Goal: Task Accomplishment & Management: Use online tool/utility

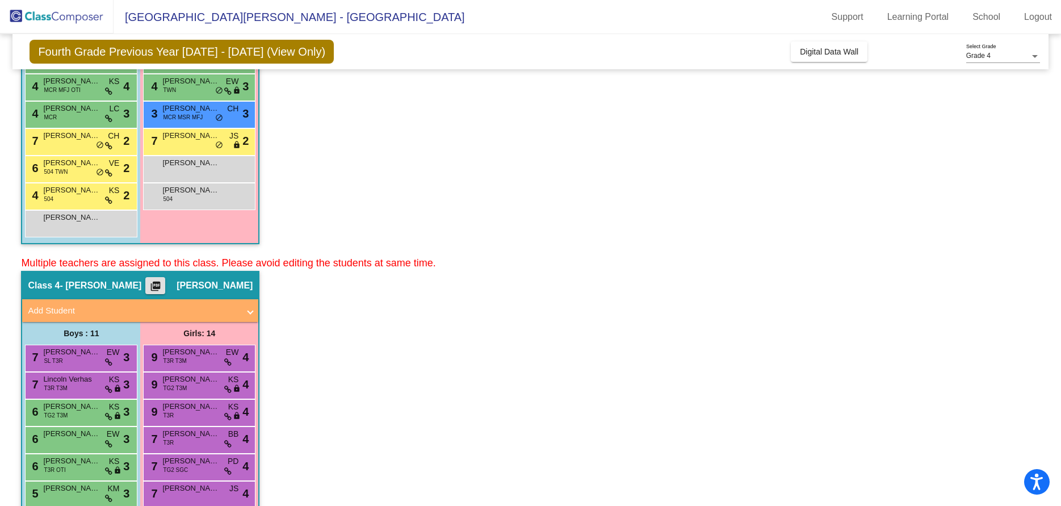
scroll to position [269, 0]
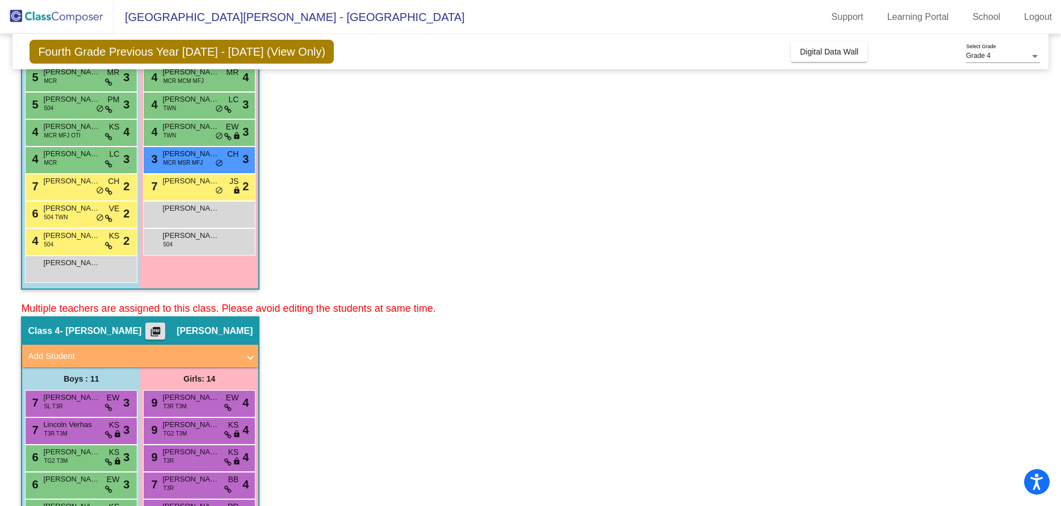
click at [149, 329] on mat-icon "picture_as_pdf" at bounding box center [156, 334] width 14 height 16
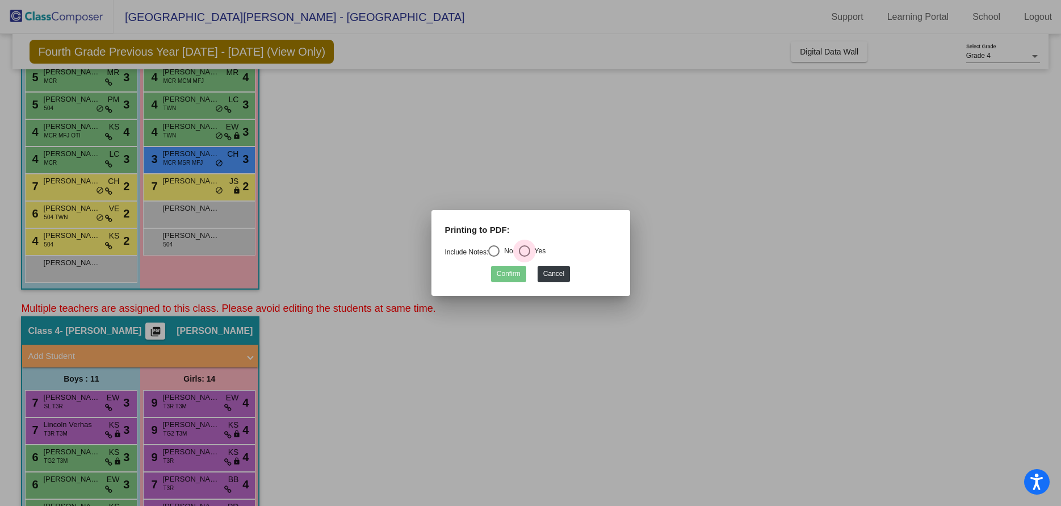
click at [529, 250] on div "Select an option" at bounding box center [524, 250] width 11 height 11
click at [525, 257] on input "Yes" at bounding box center [524, 257] width 1 height 1
radio input "true"
click at [509, 277] on button "Confirm" at bounding box center [508, 274] width 35 height 16
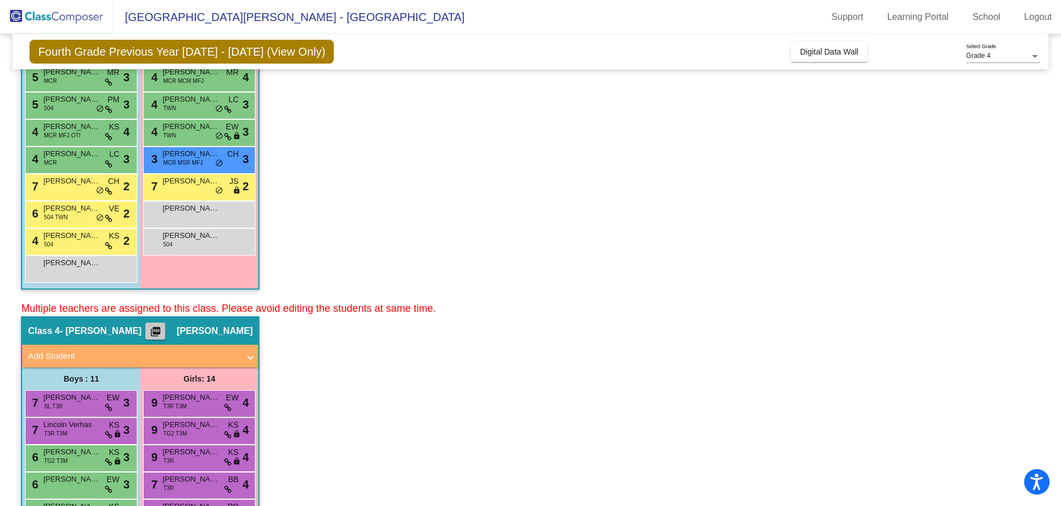
click at [149, 328] on mat-icon "picture_as_pdf" at bounding box center [156, 334] width 14 height 16
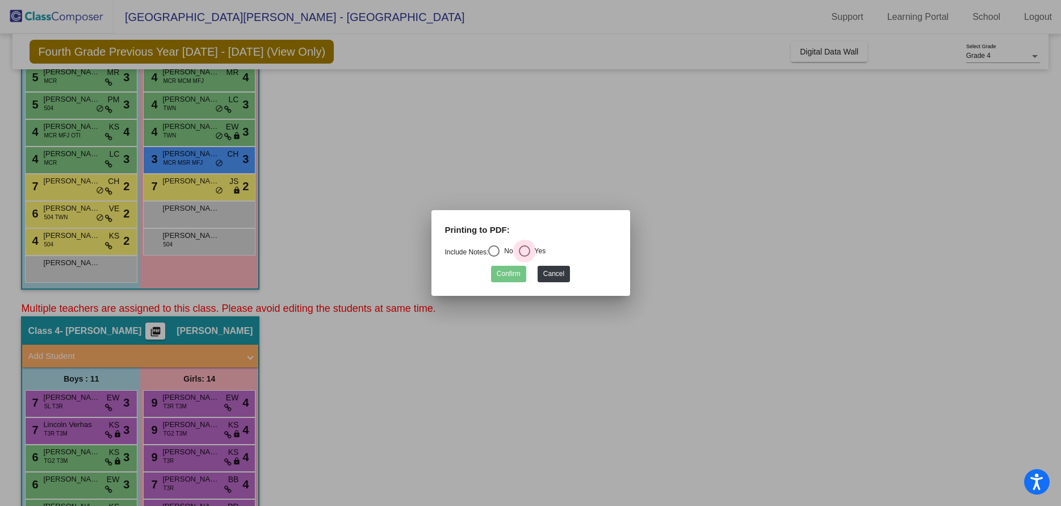
click at [525, 252] on div "Select an option" at bounding box center [524, 250] width 11 height 11
click at [525, 257] on input "Yes" at bounding box center [524, 257] width 1 height 1
radio input "true"
drag, startPoint x: 511, startPoint y: 275, endPoint x: 476, endPoint y: 142, distance: 137.3
click at [476, 142] on div at bounding box center [530, 253] width 1061 height 506
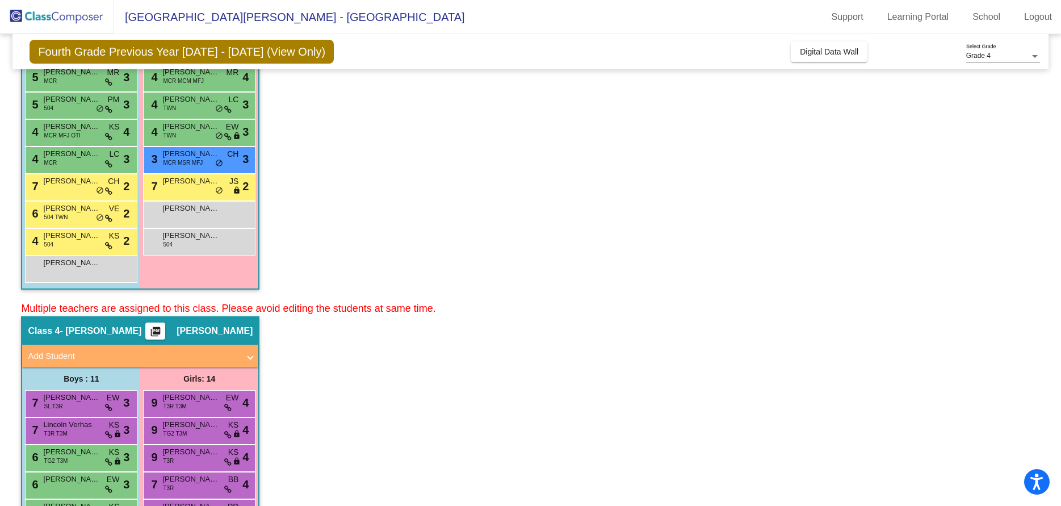
drag, startPoint x: 148, startPoint y: 332, endPoint x: 525, endPoint y: 219, distance: 393.1
click at [525, 219] on app-classroom "Class 3 - Benduhn picture_as_pdf [PERSON_NAME] Add Student First Name Last Name…" at bounding box center [530, 78] width 1019 height 446
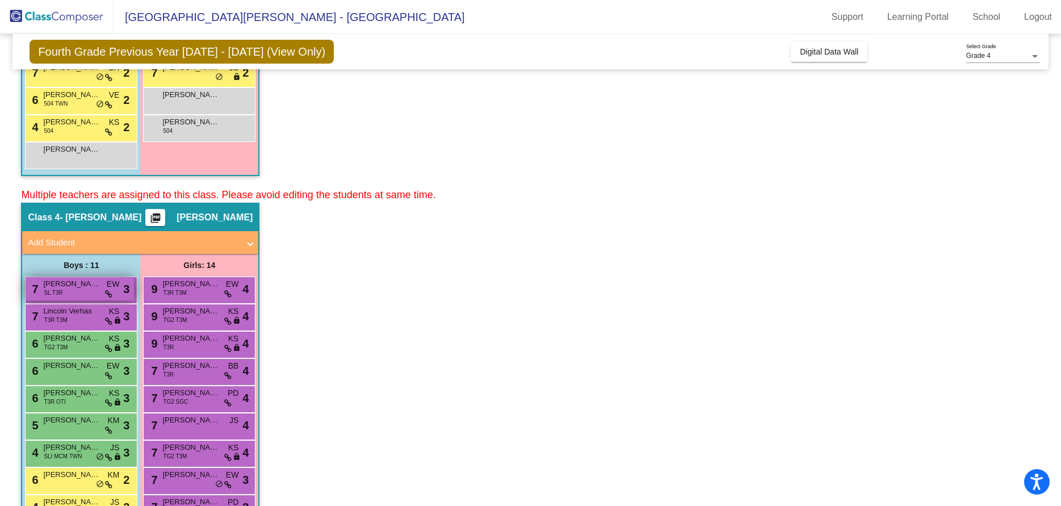
click at [70, 286] on span "[PERSON_NAME]" at bounding box center [71, 283] width 57 height 11
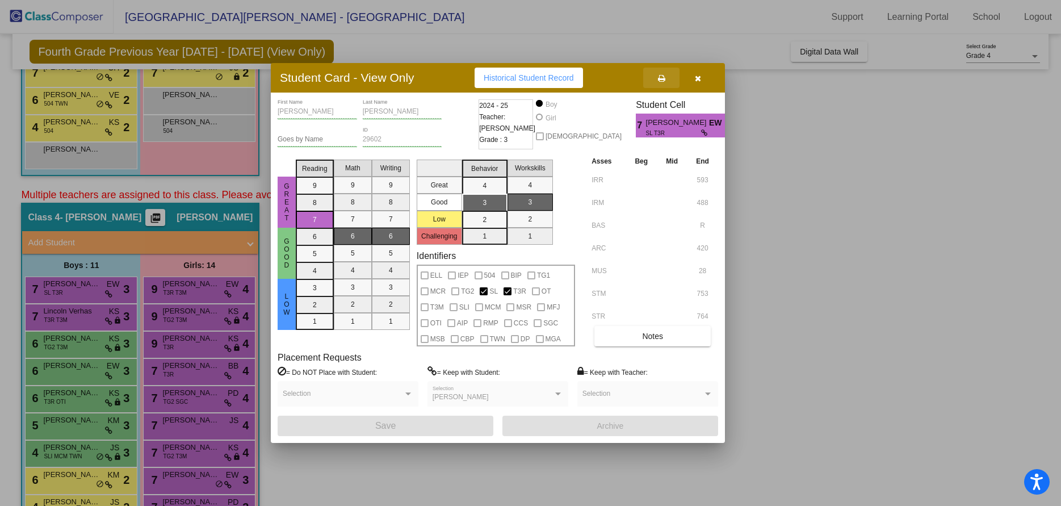
click at [662, 74] on icon at bounding box center [661, 78] width 7 height 8
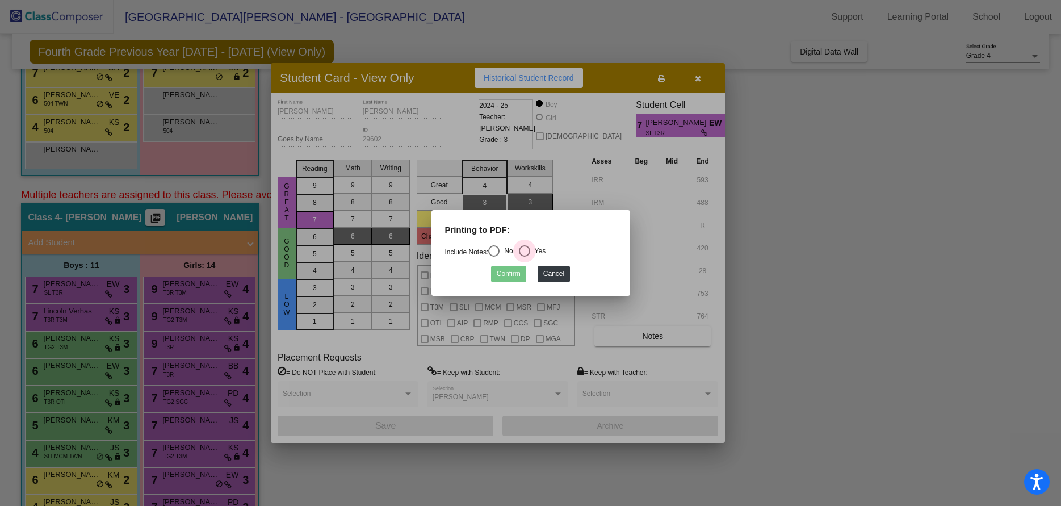
click at [529, 252] on div "Select an option" at bounding box center [524, 250] width 11 height 11
click at [525, 257] on input "Yes" at bounding box center [524, 257] width 1 height 1
radio input "true"
click at [504, 275] on button "Confirm" at bounding box center [508, 274] width 35 height 16
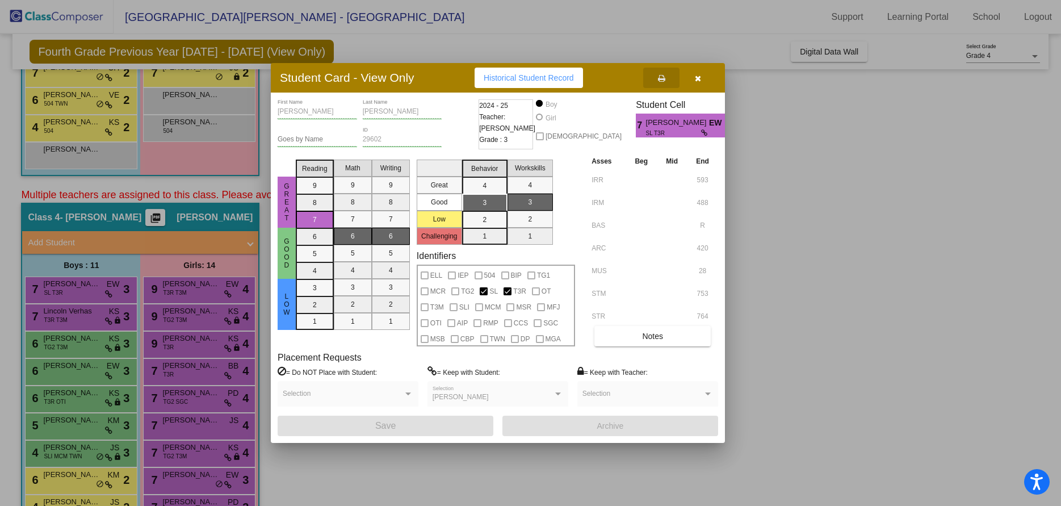
click at [696, 74] on span "button" at bounding box center [698, 77] width 6 height 9
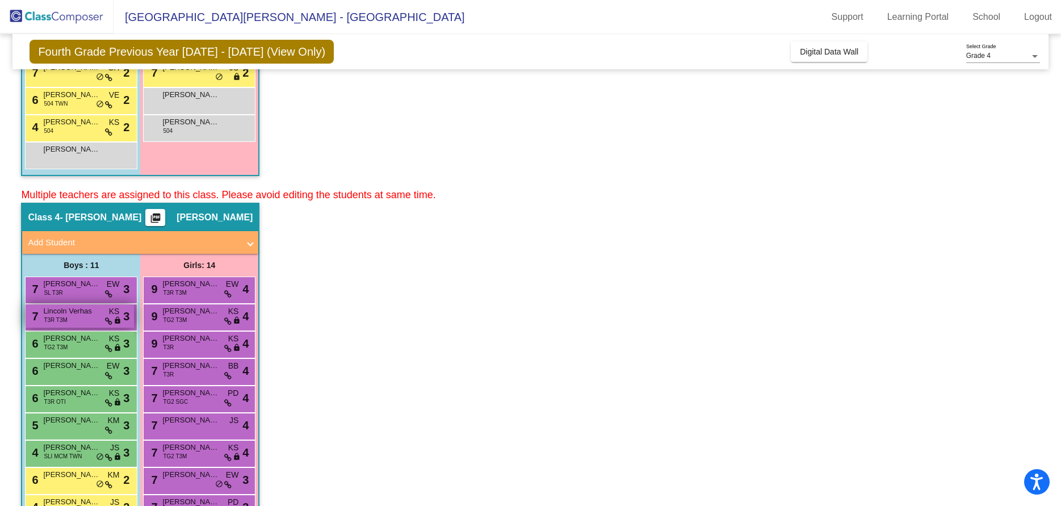
click at [55, 313] on span "Lincoln Verhas" at bounding box center [71, 311] width 57 height 11
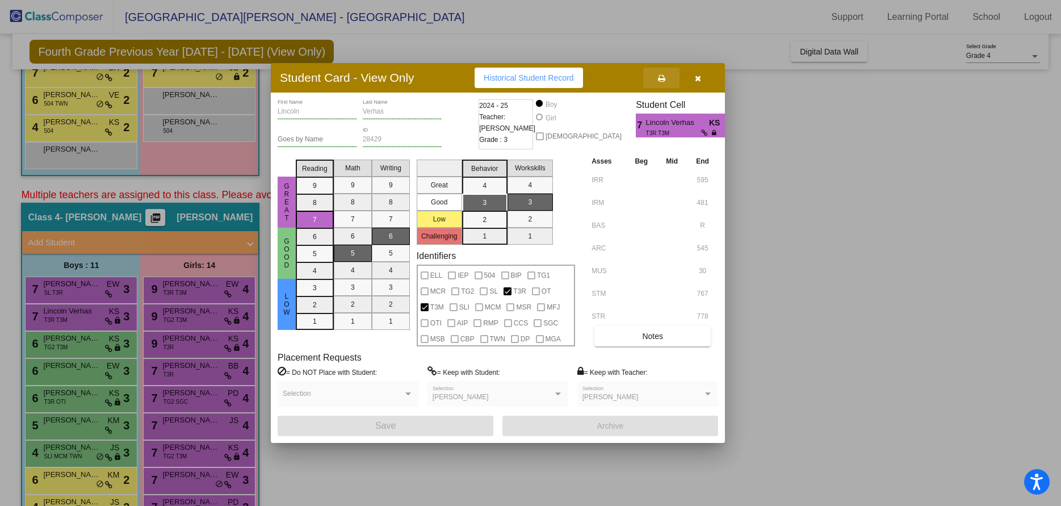
click at [661, 78] on icon at bounding box center [661, 78] width 7 height 8
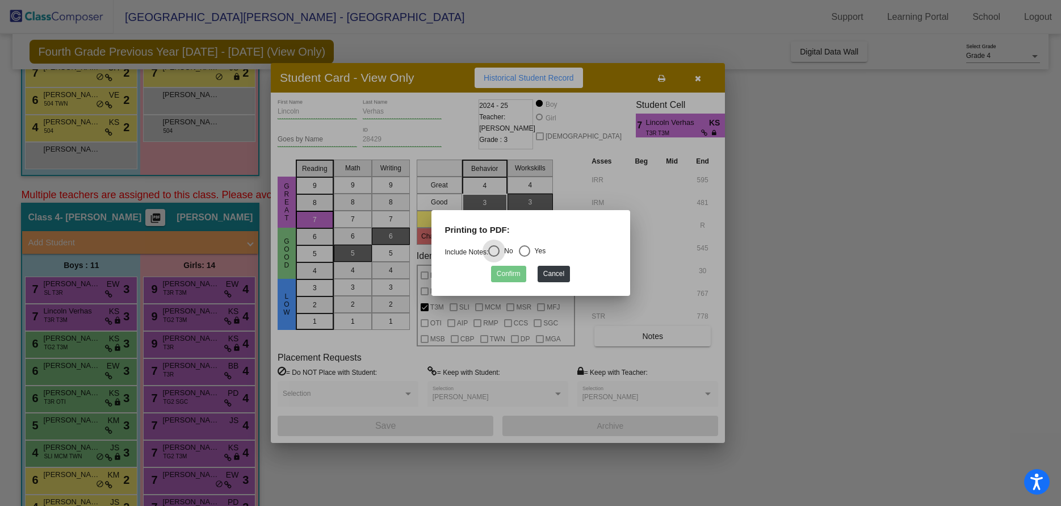
click at [527, 250] on div "Select an option" at bounding box center [524, 250] width 11 height 11
click at [525, 257] on input "Yes" at bounding box center [524, 257] width 1 height 1
radio input "true"
click at [517, 271] on button "Confirm" at bounding box center [508, 274] width 35 height 16
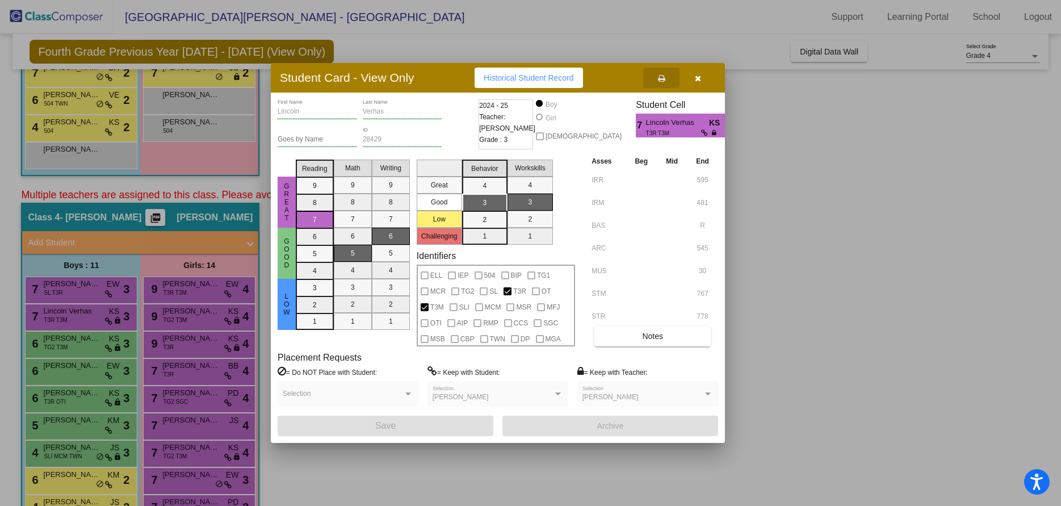
click at [698, 76] on icon "button" at bounding box center [698, 78] width 6 height 8
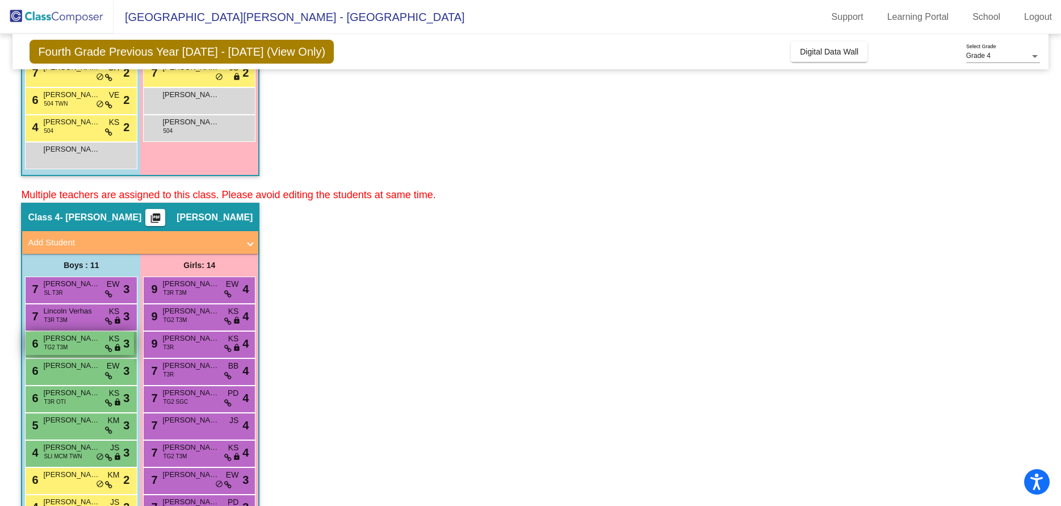
click at [51, 339] on span "[PERSON_NAME]" at bounding box center [71, 338] width 57 height 11
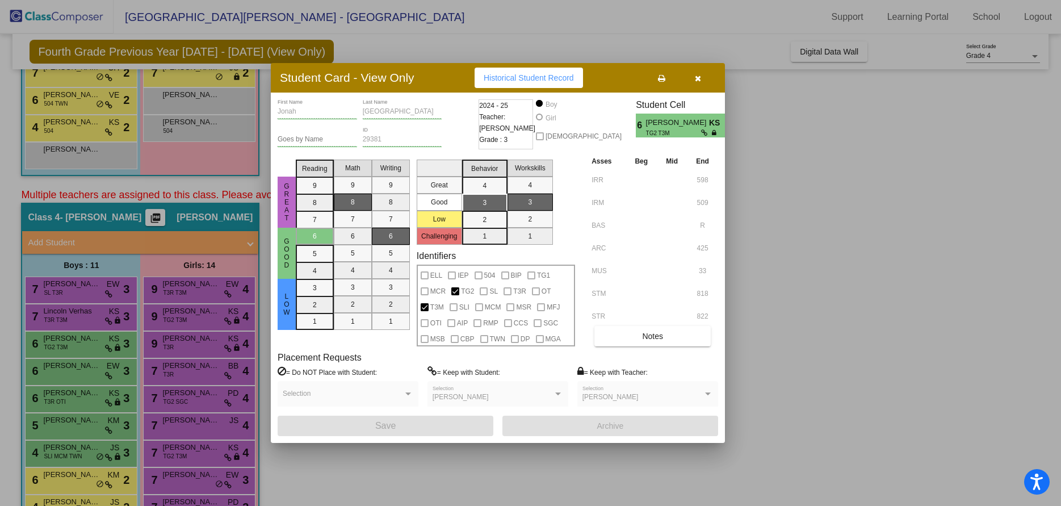
click at [660, 74] on icon at bounding box center [661, 78] width 7 height 8
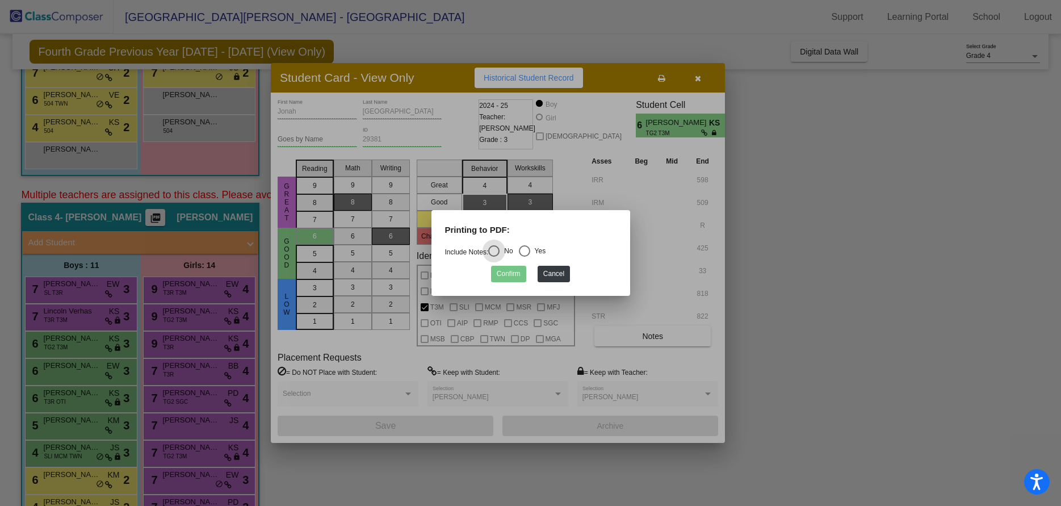
click at [527, 250] on div "Select an option" at bounding box center [524, 250] width 11 height 11
click at [525, 257] on input "Yes" at bounding box center [524, 257] width 1 height 1
radio input "true"
click at [518, 276] on button "Confirm" at bounding box center [508, 274] width 35 height 16
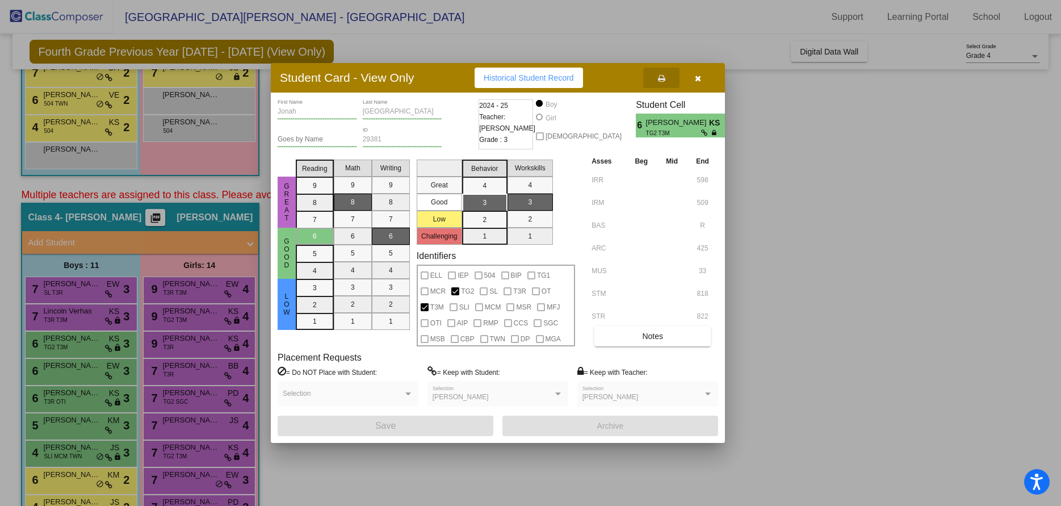
click at [698, 74] on icon "button" at bounding box center [698, 78] width 6 height 8
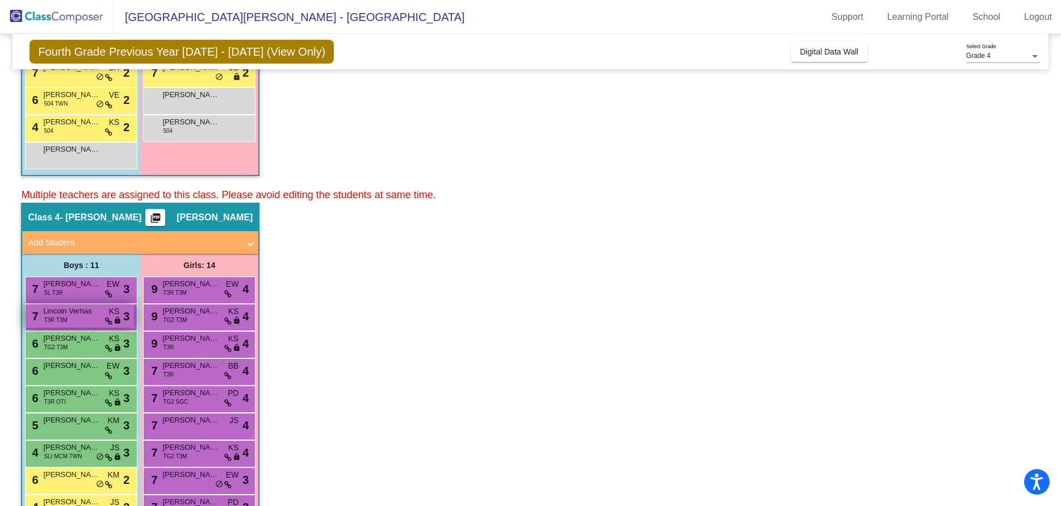
click at [70, 311] on span "Lincoln Verhas" at bounding box center [71, 311] width 57 height 11
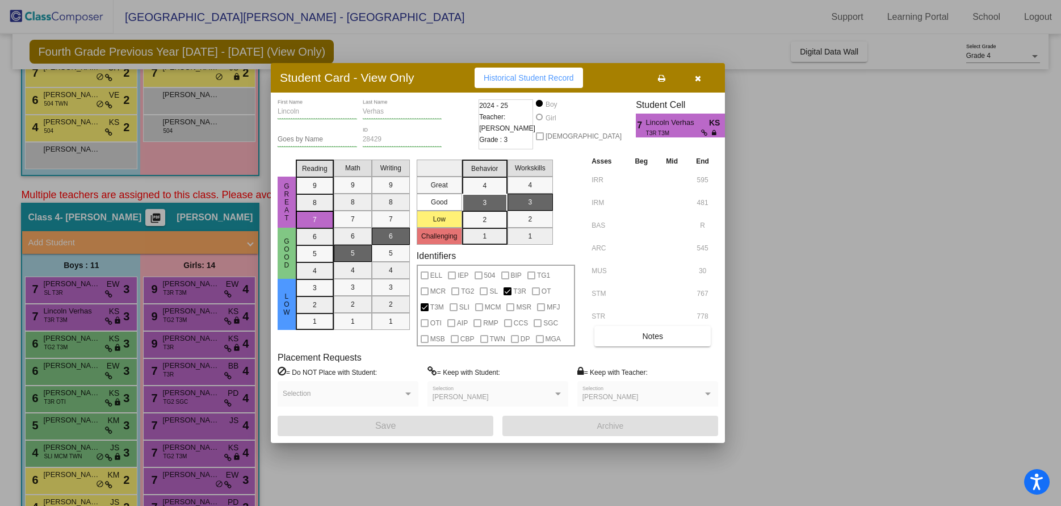
click at [661, 77] on icon at bounding box center [661, 78] width 7 height 8
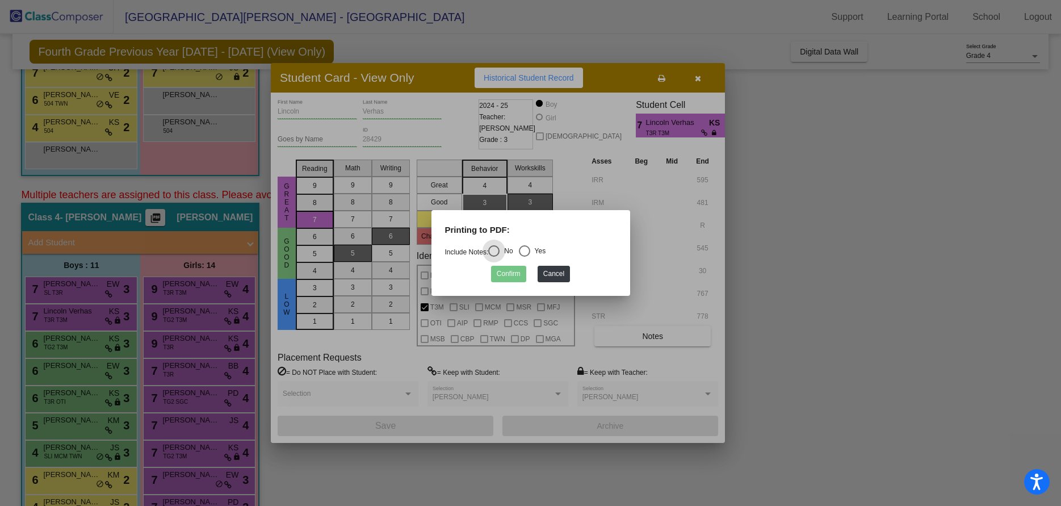
click at [525, 249] on div "Select an option" at bounding box center [524, 250] width 11 height 11
click at [525, 257] on input "Yes" at bounding box center [524, 257] width 1 height 1
radio input "true"
click at [518, 274] on button "Confirm" at bounding box center [508, 274] width 35 height 16
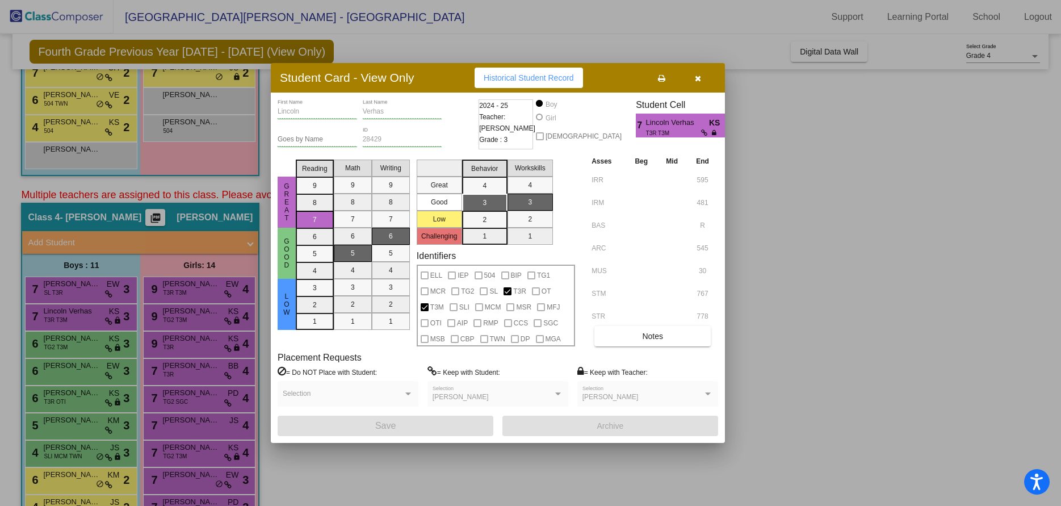
click at [53, 365] on div at bounding box center [530, 253] width 1061 height 506
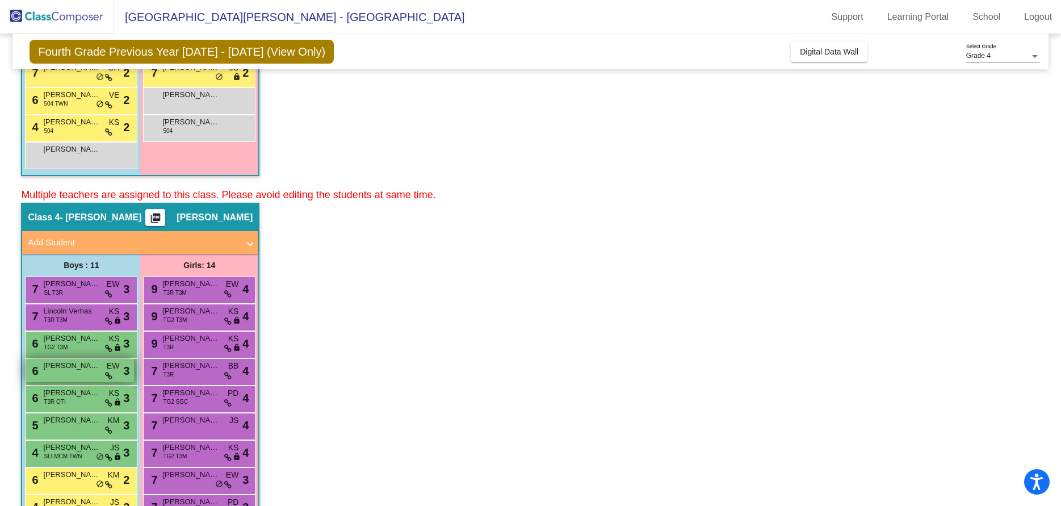
click at [68, 363] on span "[PERSON_NAME]" at bounding box center [71, 365] width 57 height 11
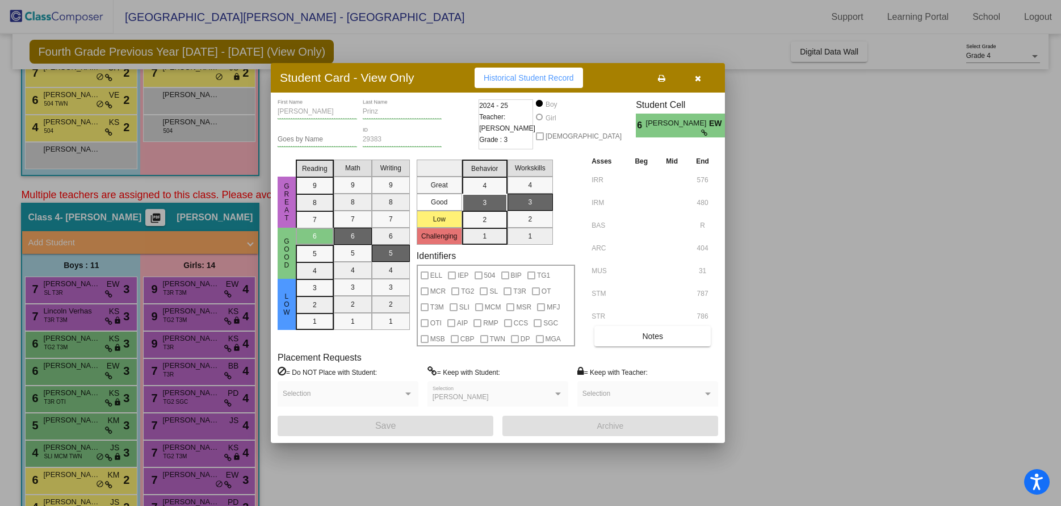
click at [662, 76] on icon at bounding box center [661, 78] width 7 height 8
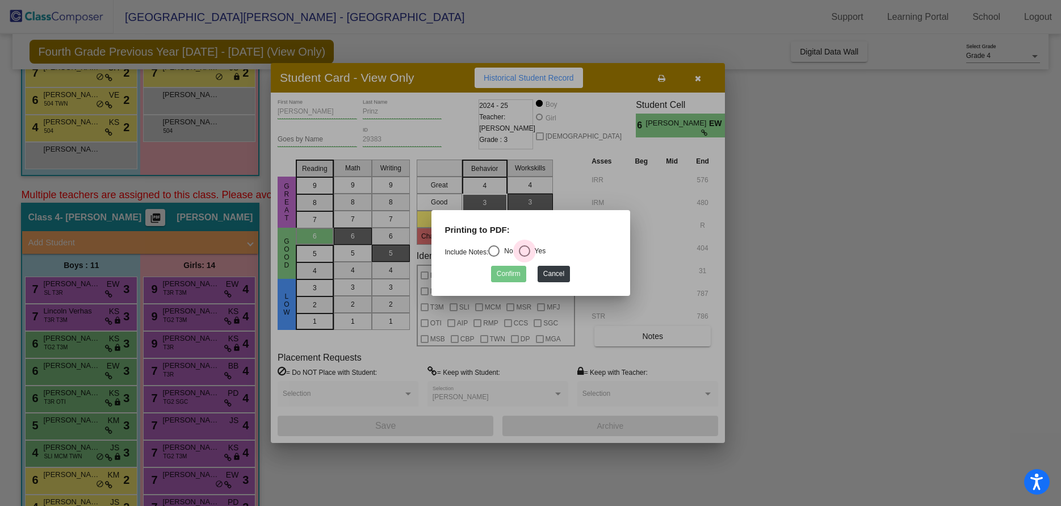
click at [528, 245] on div "Select an option" at bounding box center [524, 250] width 11 height 11
click at [525, 257] on input "Yes" at bounding box center [524, 257] width 1 height 1
radio input "true"
click at [513, 275] on button "Confirm" at bounding box center [508, 274] width 35 height 16
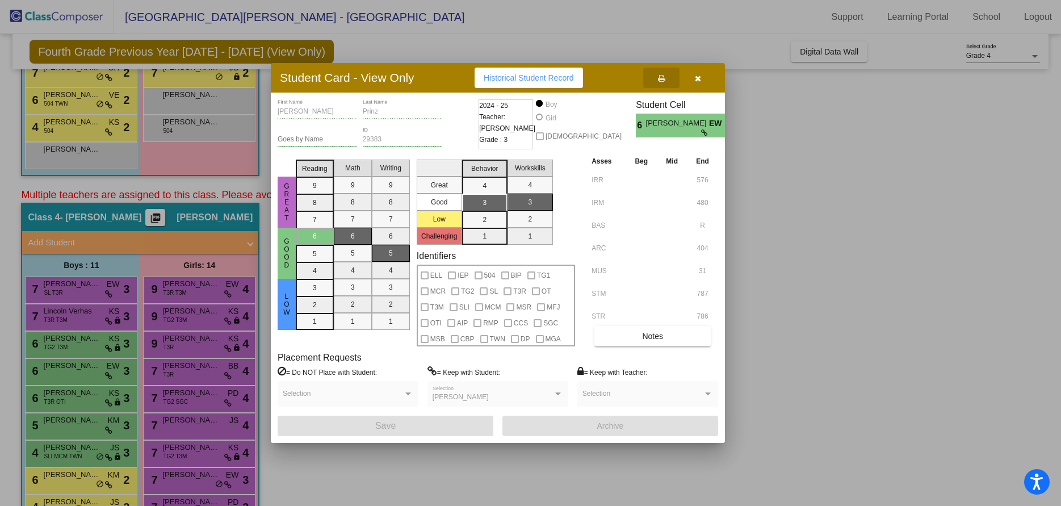
click at [697, 77] on icon "button" at bounding box center [698, 78] width 6 height 8
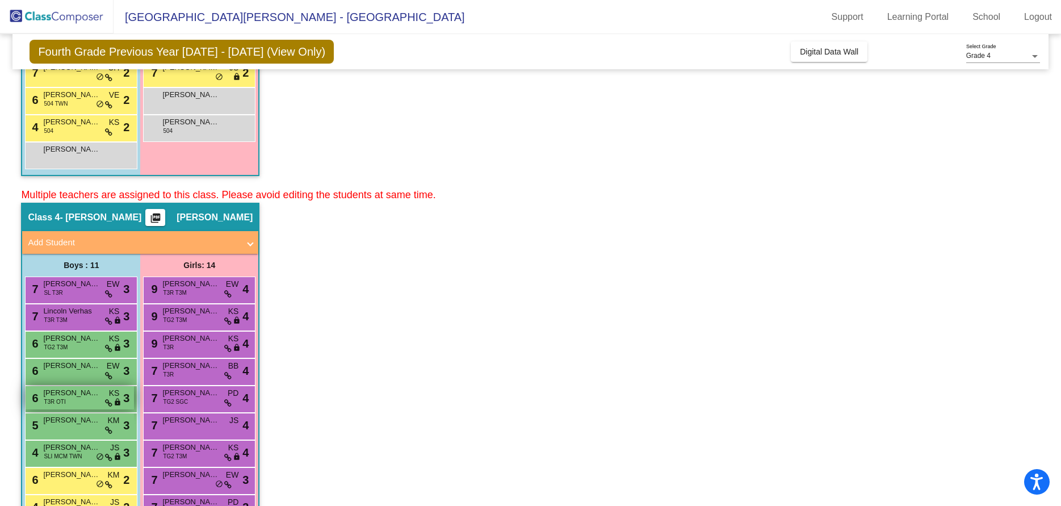
click at [50, 394] on span "[PERSON_NAME]" at bounding box center [71, 392] width 57 height 11
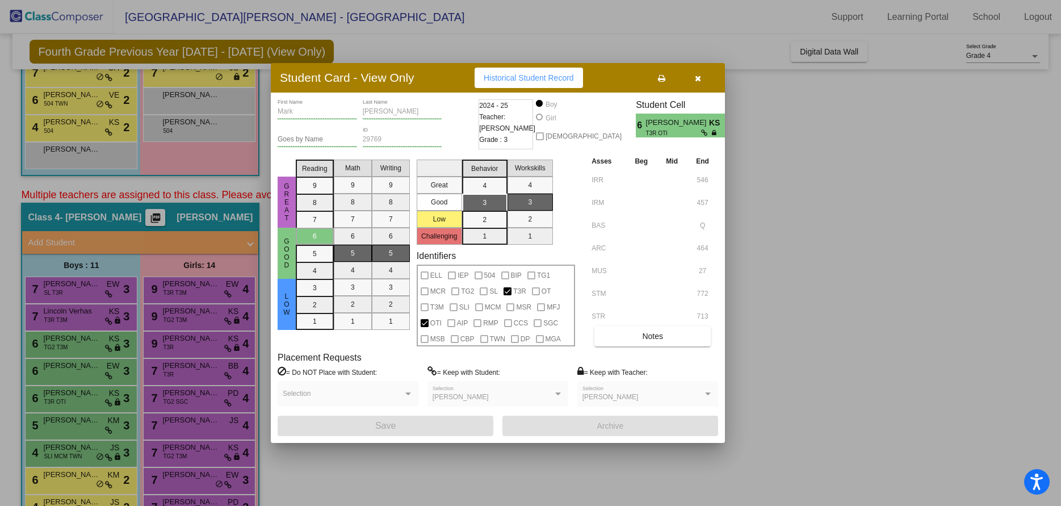
click at [663, 77] on icon at bounding box center [661, 78] width 7 height 8
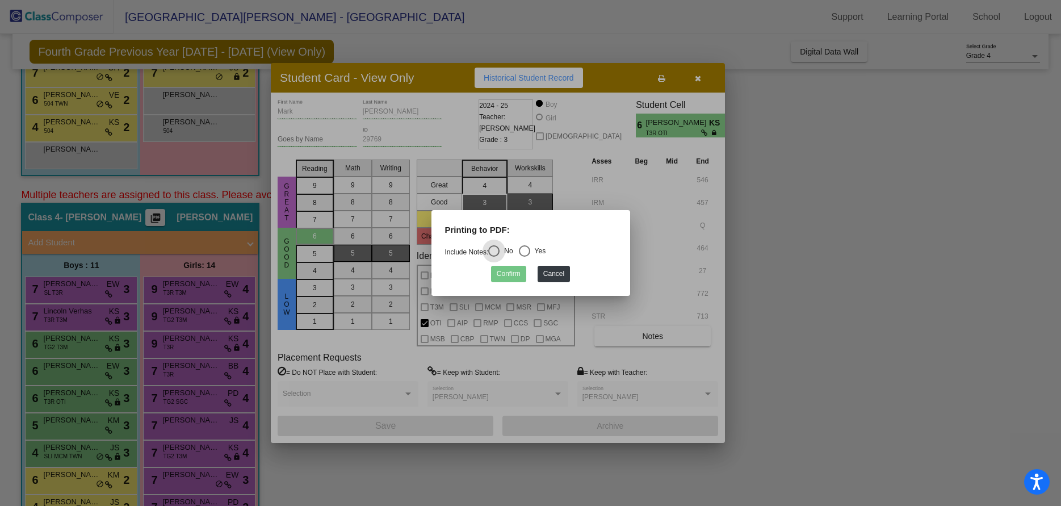
click at [530, 251] on div "Select an option" at bounding box center [524, 250] width 11 height 11
click at [525, 257] on input "Yes" at bounding box center [524, 257] width 1 height 1
radio input "true"
click at [500, 277] on button "Confirm" at bounding box center [508, 274] width 35 height 16
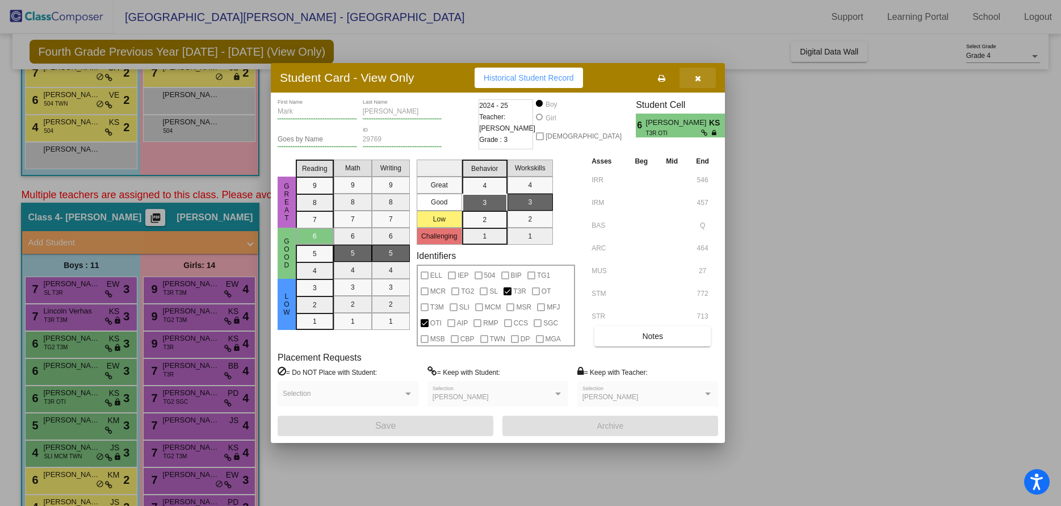
click at [697, 77] on icon "button" at bounding box center [698, 78] width 6 height 8
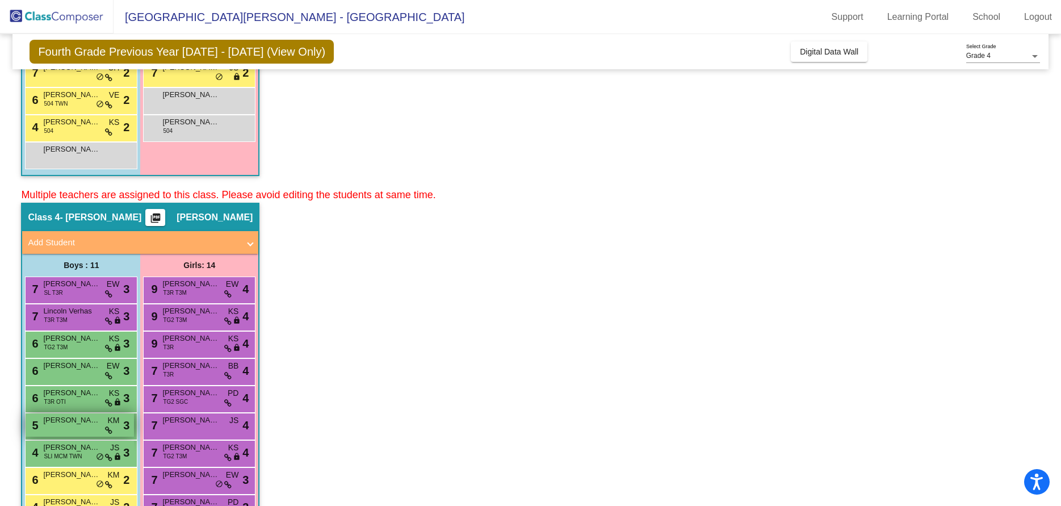
click at [61, 427] on div "5 [PERSON_NAME] KM lock do_not_disturb_alt 3" at bounding box center [80, 424] width 108 height 23
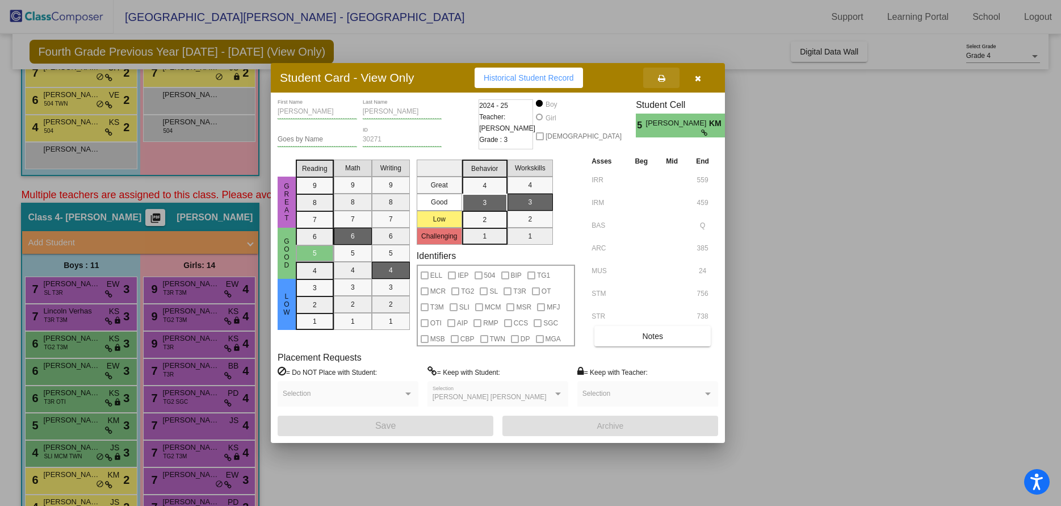
click at [662, 77] on icon at bounding box center [661, 78] width 7 height 8
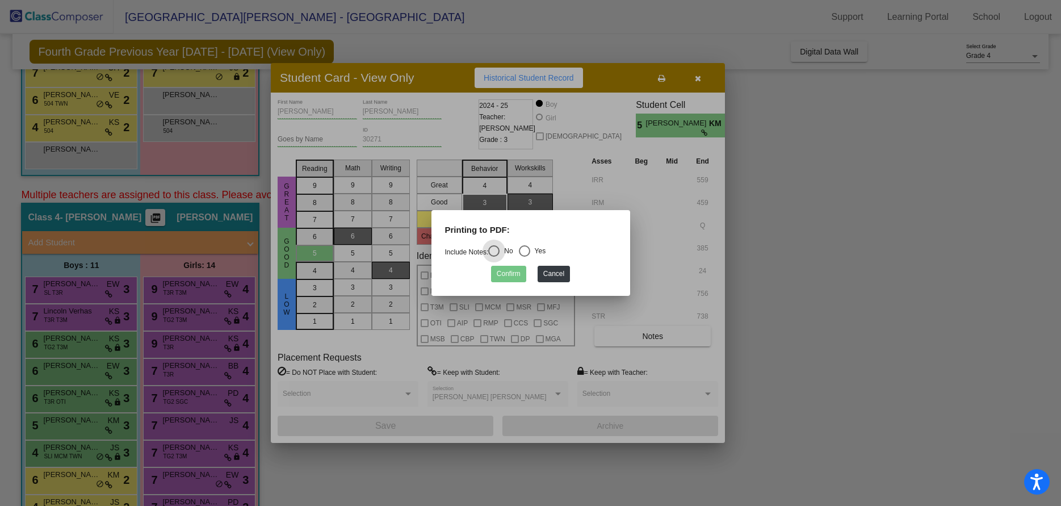
click at [526, 252] on div "Select an option" at bounding box center [524, 250] width 11 height 11
click at [525, 257] on input "Yes" at bounding box center [524, 257] width 1 height 1
radio input "true"
click at [513, 277] on button "Confirm" at bounding box center [508, 274] width 35 height 16
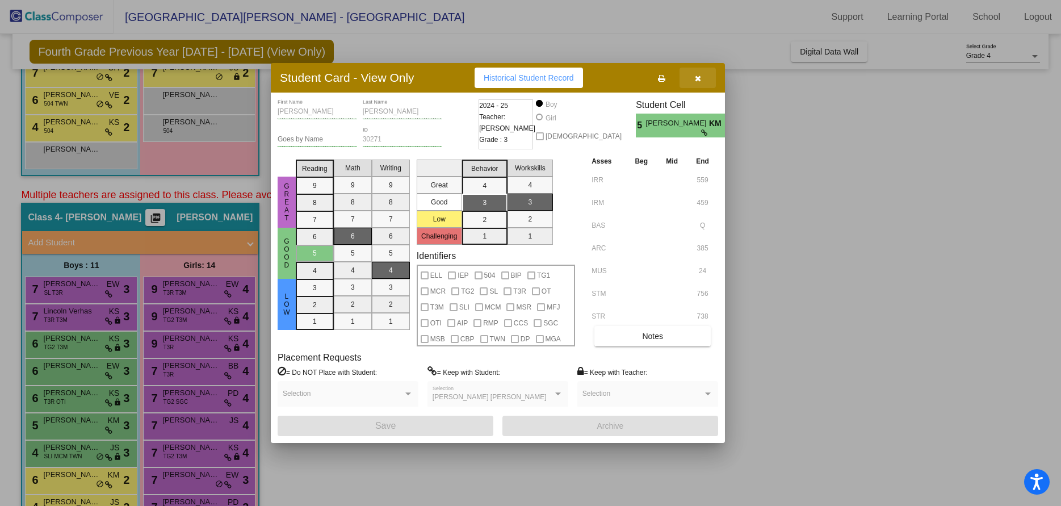
click at [700, 74] on icon "button" at bounding box center [698, 78] width 6 height 8
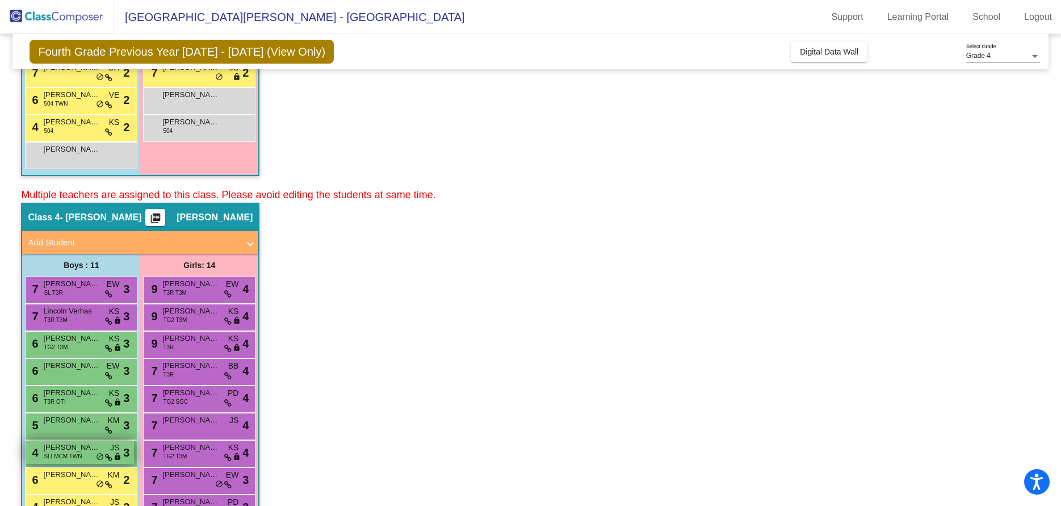
click at [62, 453] on span "SLI MCM TWN" at bounding box center [63, 456] width 38 height 9
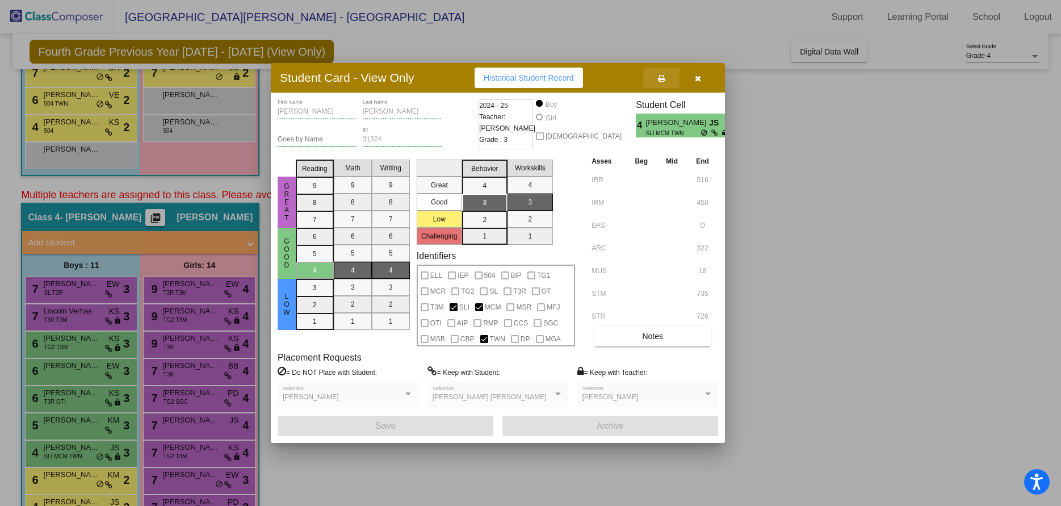
click at [661, 78] on icon at bounding box center [661, 78] width 7 height 8
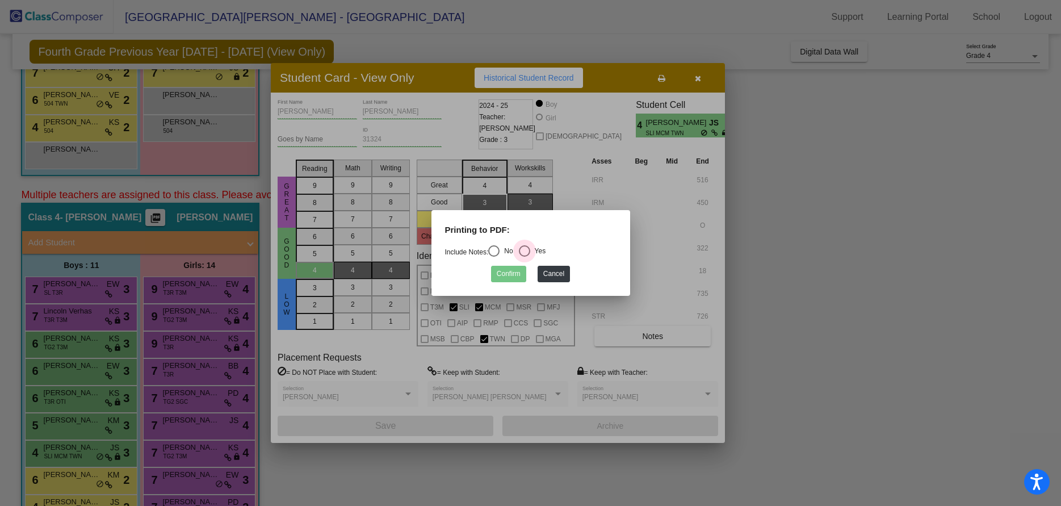
click at [528, 253] on div "Select an option" at bounding box center [524, 250] width 11 height 11
click at [525, 257] on input "Yes" at bounding box center [524, 257] width 1 height 1
radio input "true"
click at [518, 271] on button "Confirm" at bounding box center [508, 274] width 35 height 16
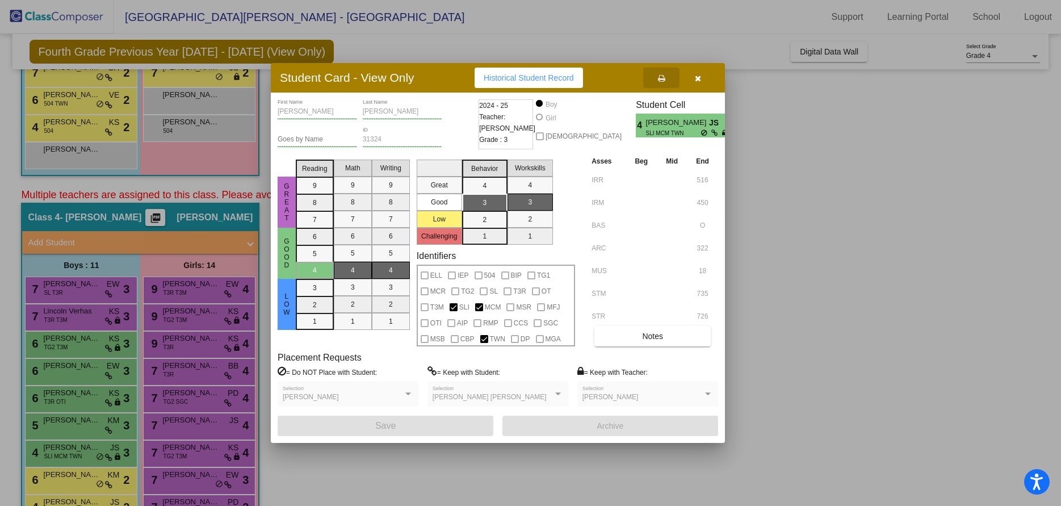
click at [696, 77] on icon "button" at bounding box center [698, 78] width 6 height 8
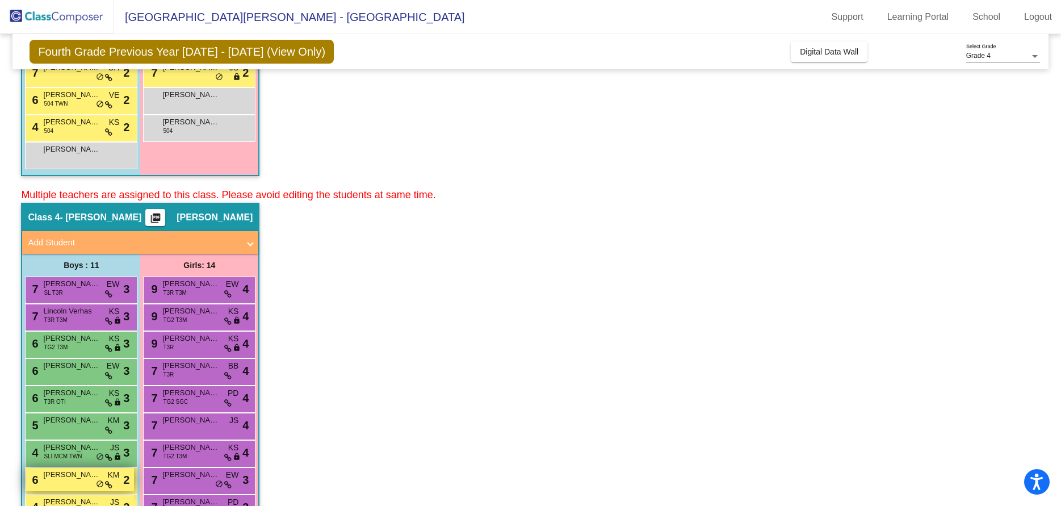
click at [53, 476] on span "[PERSON_NAME] [PERSON_NAME]" at bounding box center [71, 474] width 57 height 11
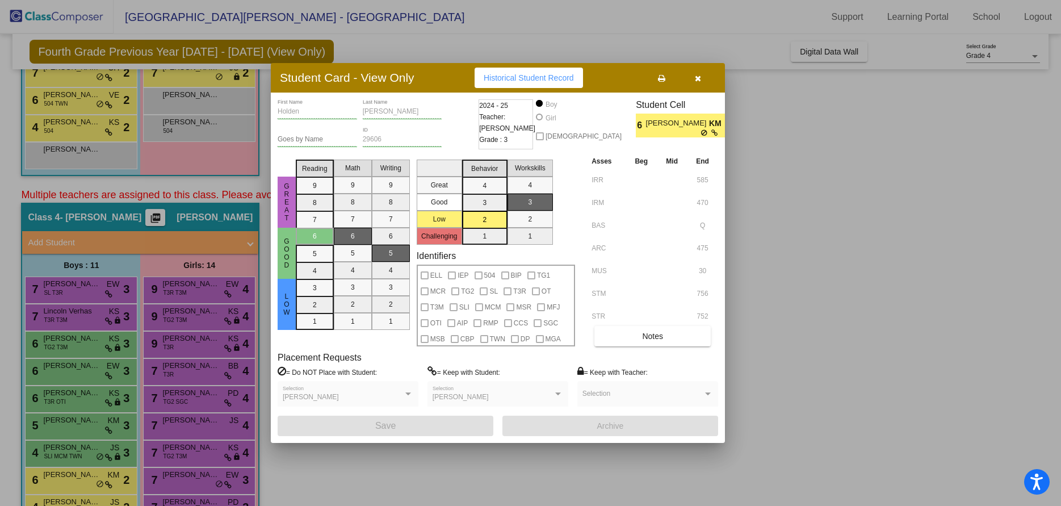
click at [660, 77] on icon at bounding box center [661, 78] width 7 height 8
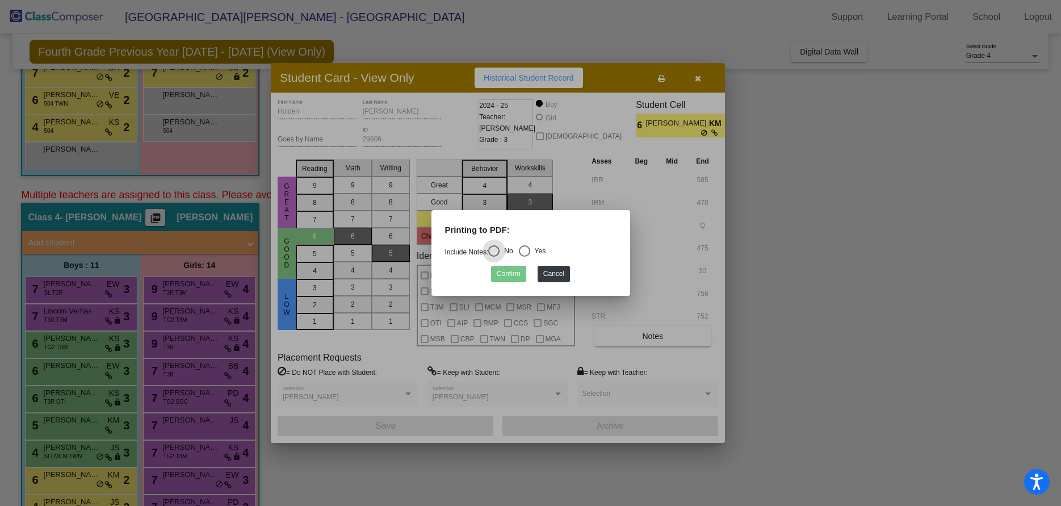
click at [526, 248] on div "Select an option" at bounding box center [524, 250] width 11 height 11
click at [525, 257] on input "Yes" at bounding box center [524, 257] width 1 height 1
radio input "true"
click at [514, 275] on button "Confirm" at bounding box center [508, 274] width 35 height 16
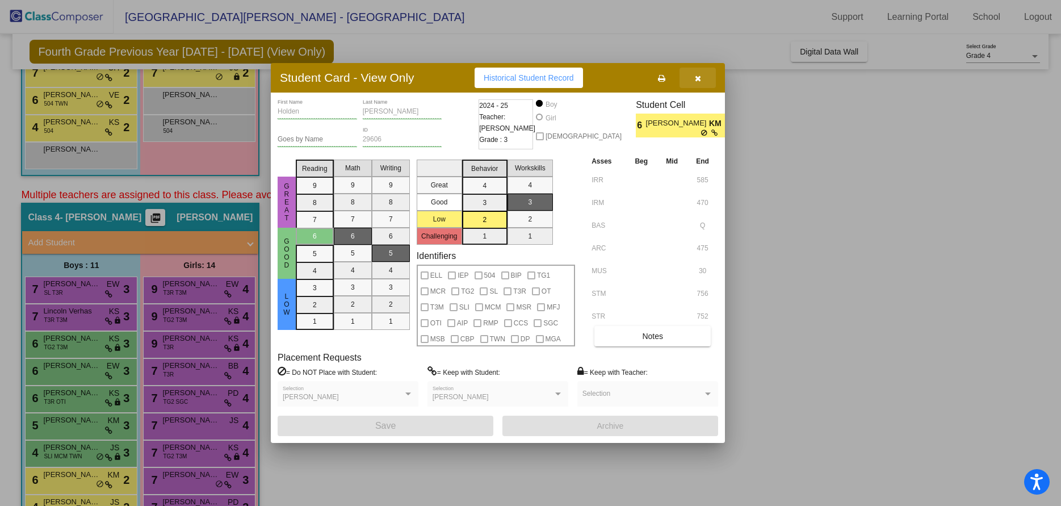
click at [698, 78] on icon "button" at bounding box center [698, 78] width 6 height 8
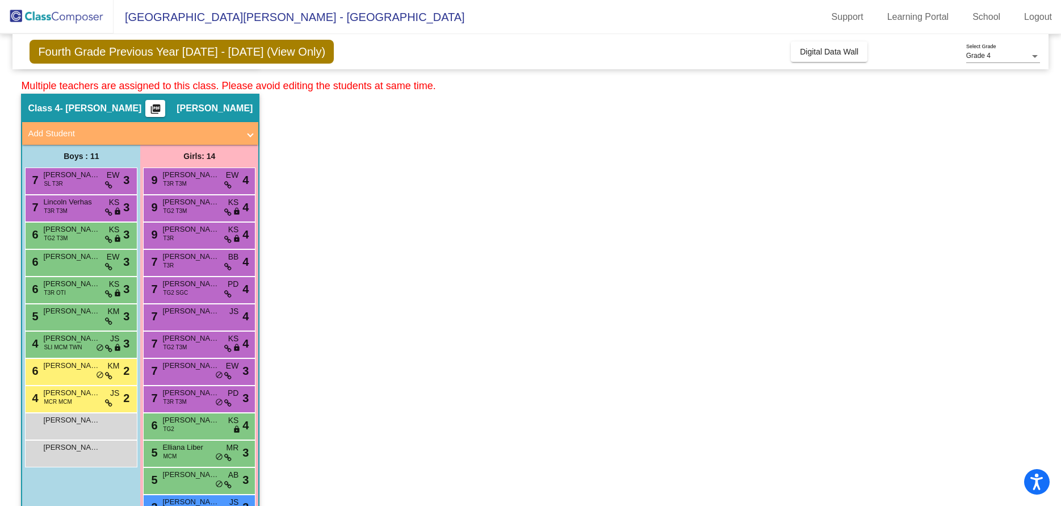
scroll to position [439, 0]
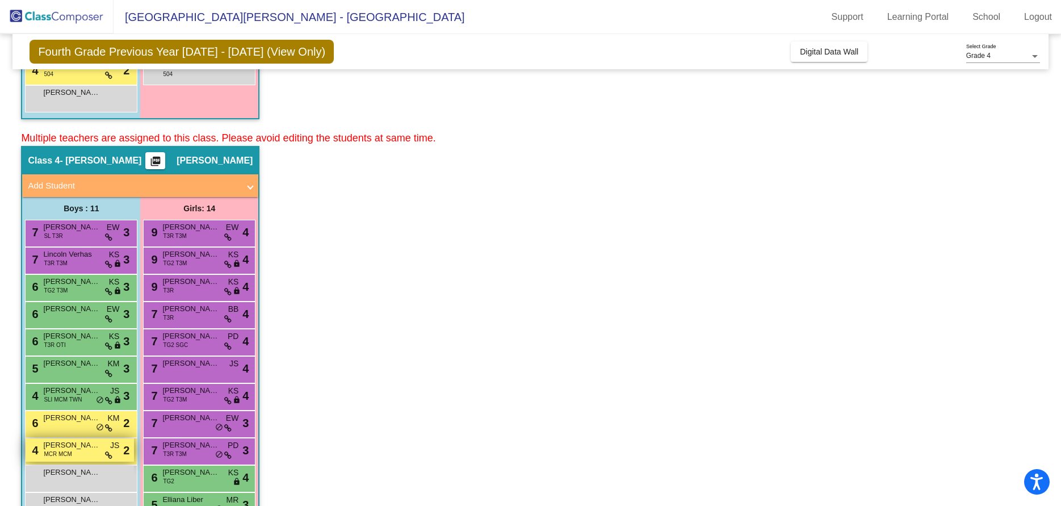
click at [76, 444] on span "[PERSON_NAME] [PERSON_NAME]" at bounding box center [71, 445] width 57 height 11
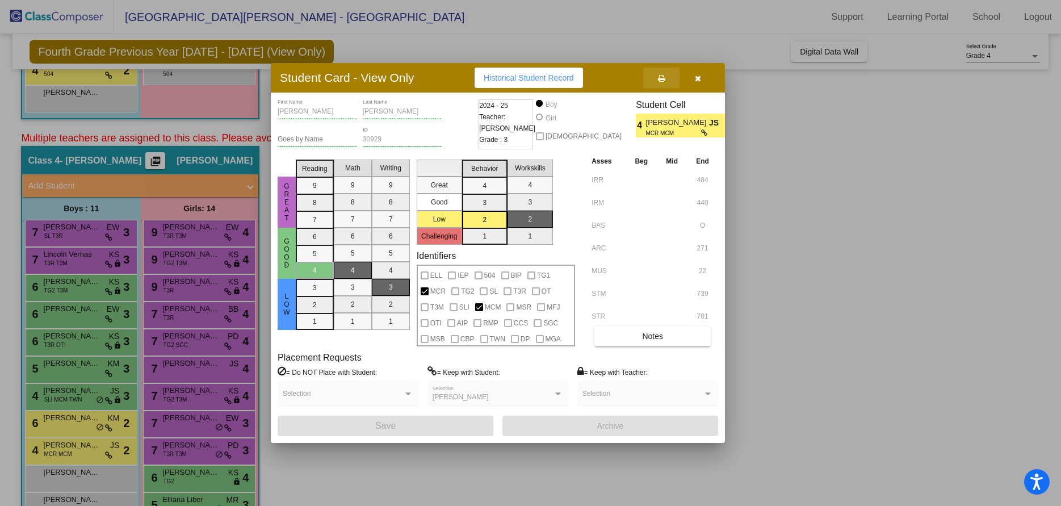
click at [662, 74] on icon at bounding box center [661, 78] width 7 height 8
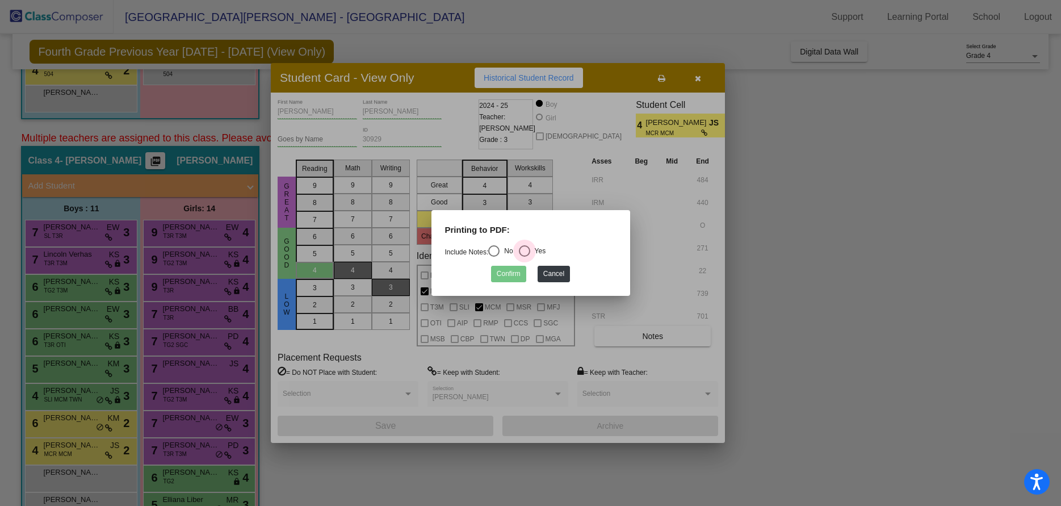
click at [525, 251] on div "Select an option" at bounding box center [525, 251] width 0 height 0
click at [525, 257] on input "Yes" at bounding box center [524, 257] width 1 height 1
radio input "true"
click at [510, 274] on button "Confirm" at bounding box center [508, 274] width 35 height 16
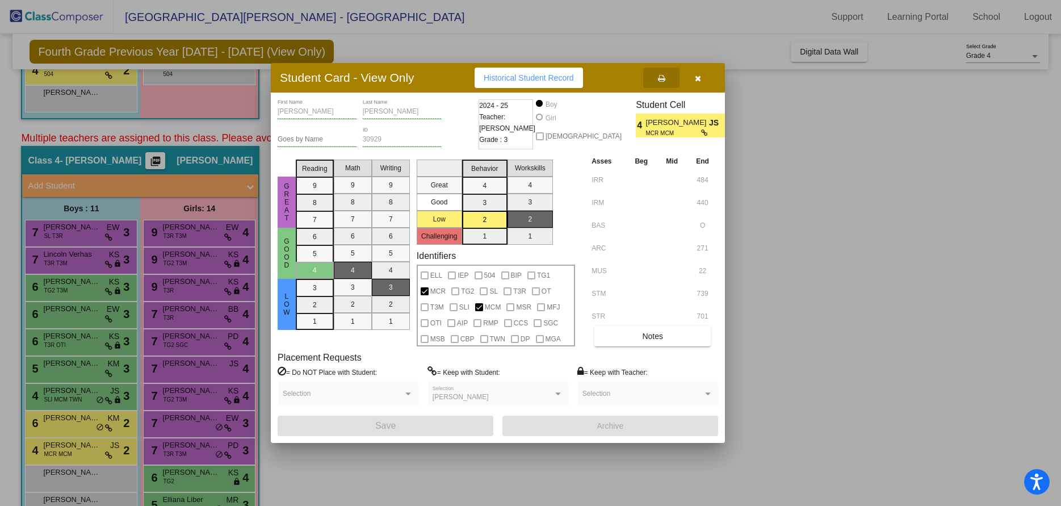
click at [89, 472] on div at bounding box center [530, 253] width 1061 height 506
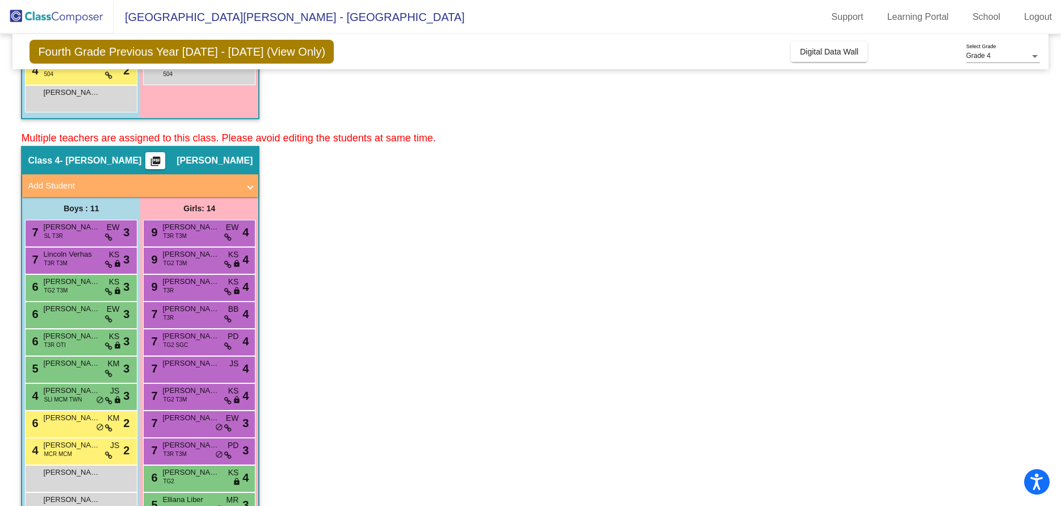
click at [89, 472] on span "[PERSON_NAME]" at bounding box center [71, 472] width 57 height 11
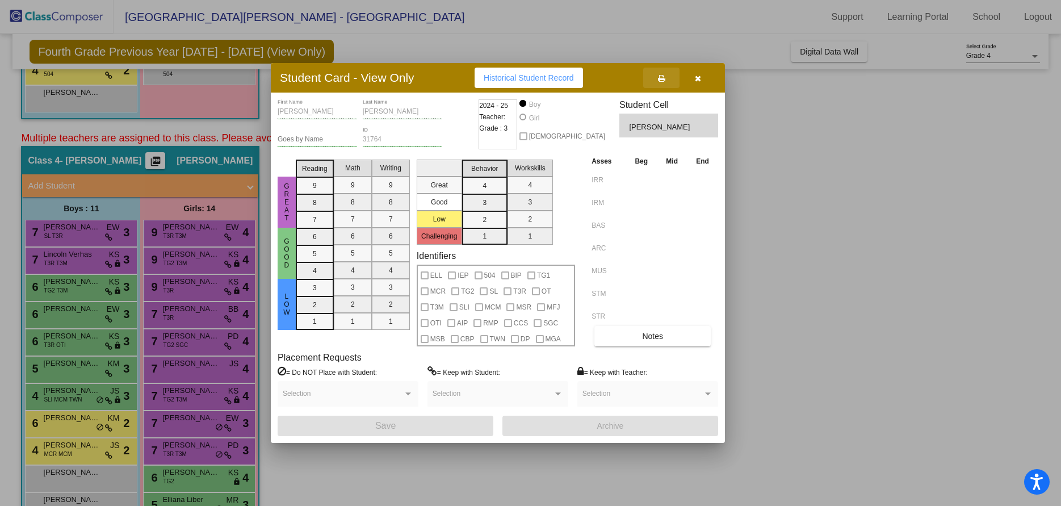
click at [663, 80] on icon at bounding box center [661, 78] width 7 height 8
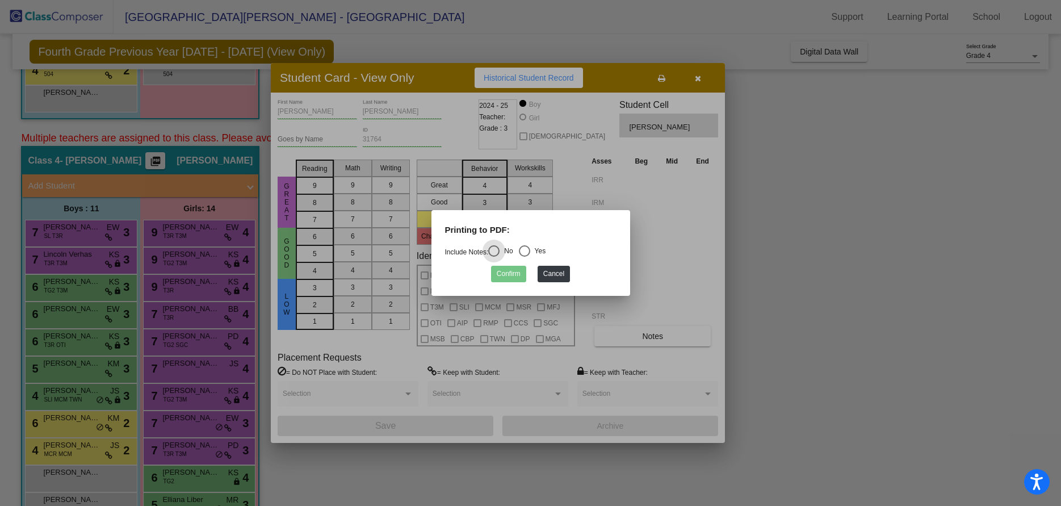
click at [525, 253] on div "Select an option" at bounding box center [524, 250] width 11 height 11
click at [525, 257] on input "Yes" at bounding box center [524, 257] width 1 height 1
radio input "true"
click at [516, 274] on button "Confirm" at bounding box center [508, 274] width 35 height 16
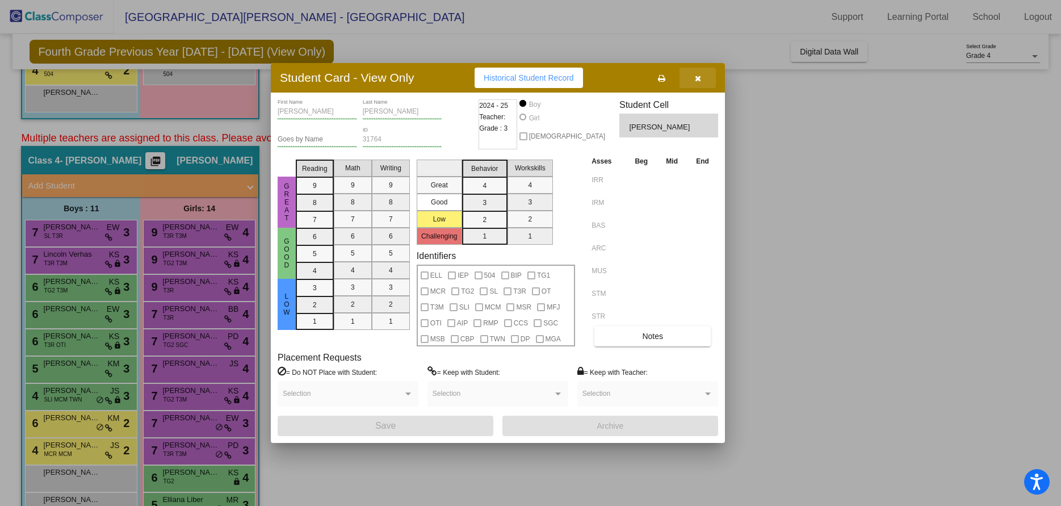
click at [695, 76] on icon "button" at bounding box center [698, 78] width 6 height 8
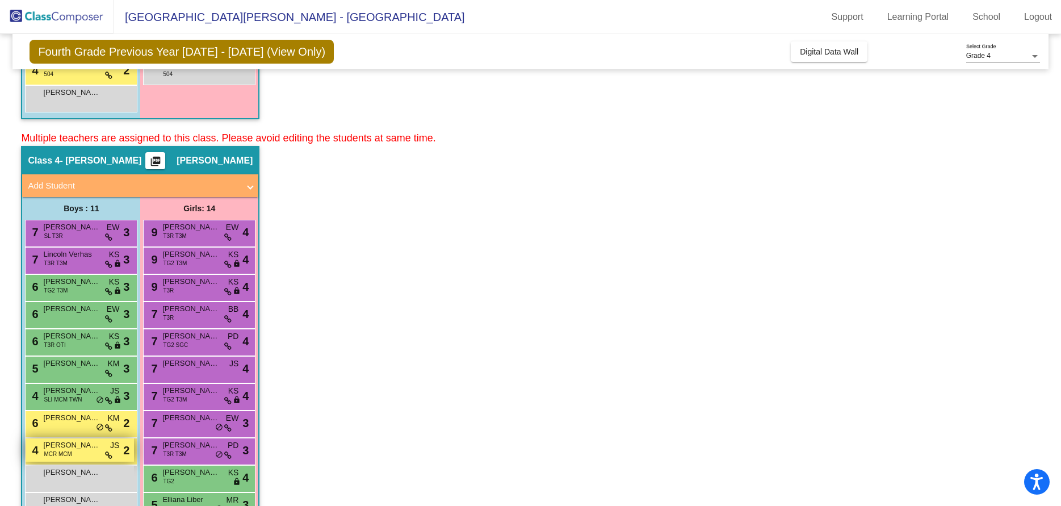
scroll to position [553, 0]
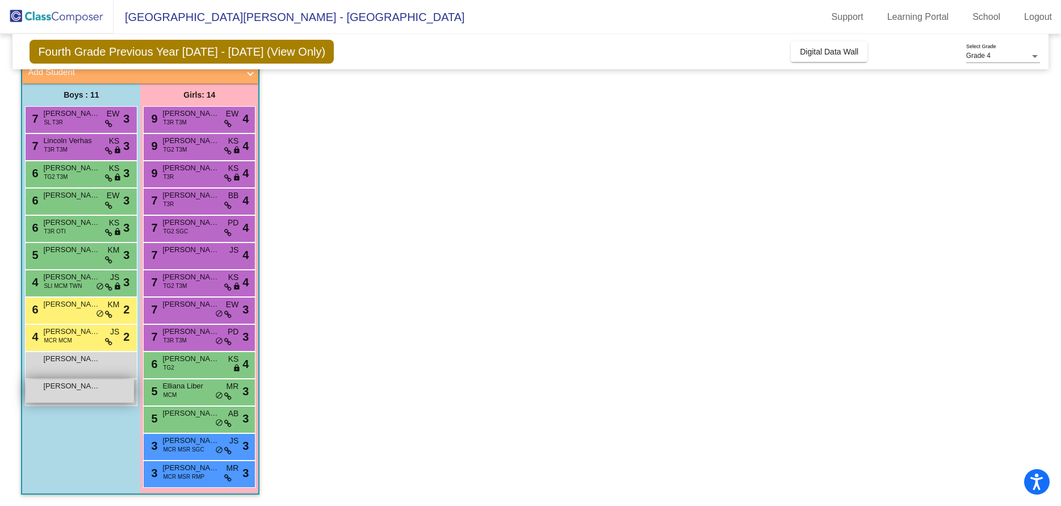
click at [76, 391] on span "[PERSON_NAME]" at bounding box center [71, 385] width 57 height 11
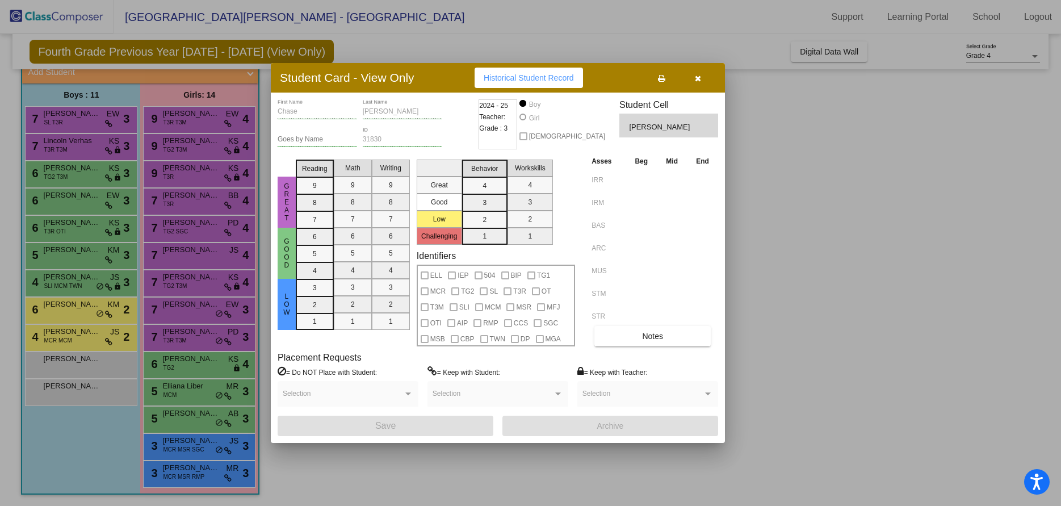
click at [662, 79] on icon at bounding box center [661, 78] width 7 height 8
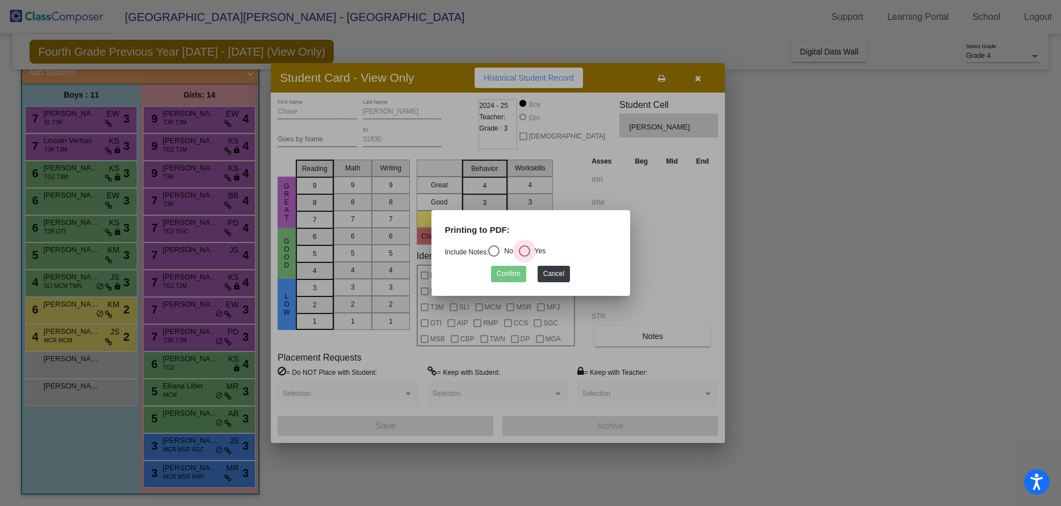
click at [524, 248] on div "Select an option" at bounding box center [524, 250] width 11 height 11
click at [524, 257] on input "Yes" at bounding box center [524, 257] width 1 height 1
radio input "true"
click at [513, 273] on button "Confirm" at bounding box center [508, 274] width 35 height 16
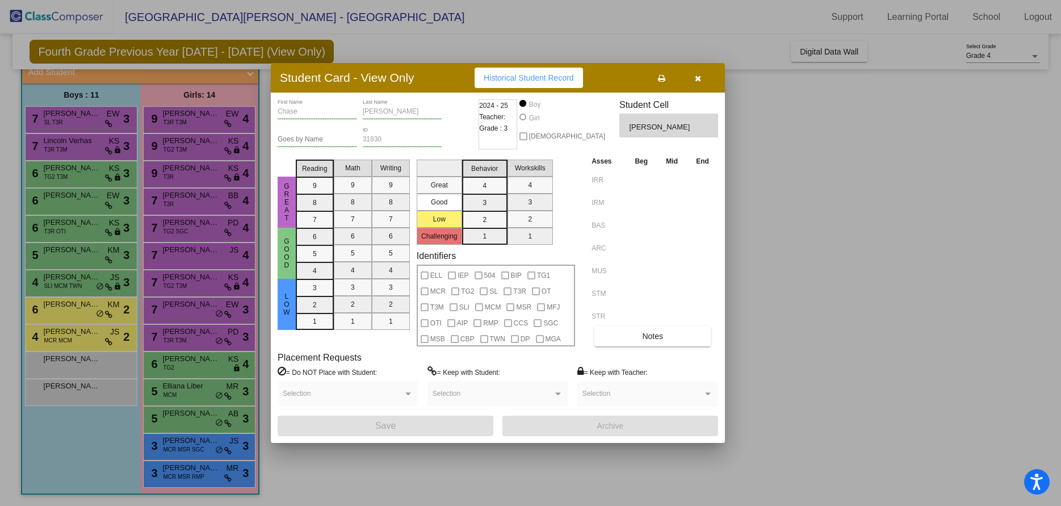
click at [190, 115] on div at bounding box center [530, 253] width 1061 height 506
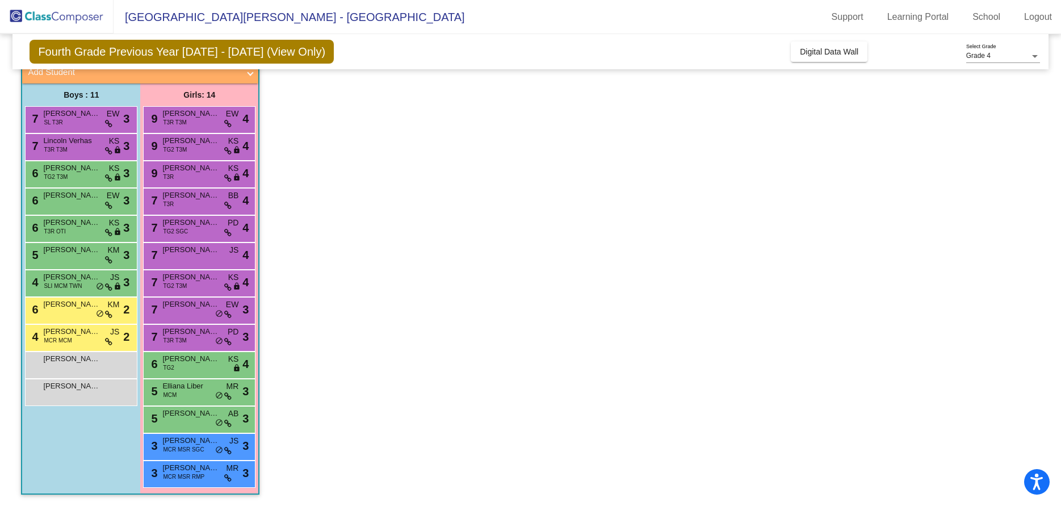
click at [190, 115] on span "[PERSON_NAME]" at bounding box center [190, 113] width 57 height 11
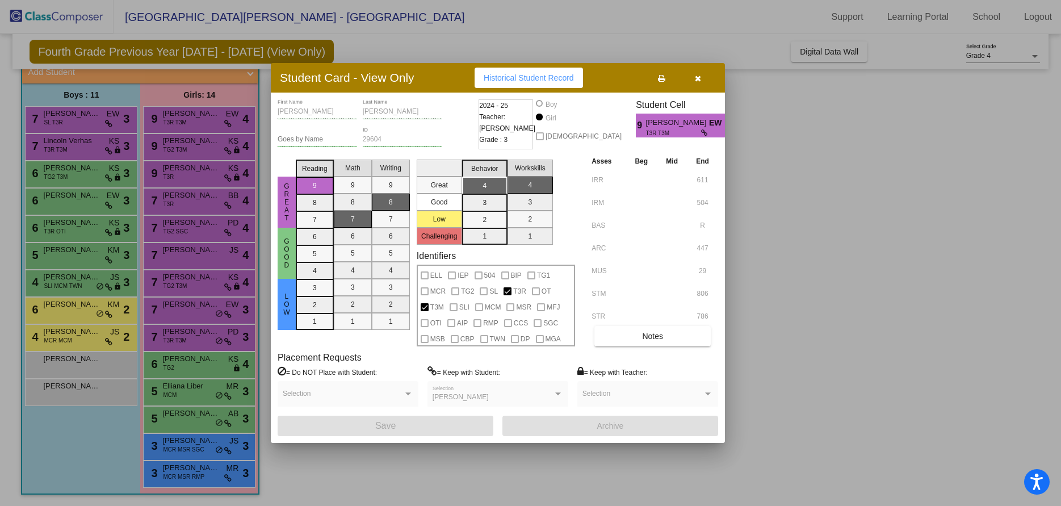
click at [664, 78] on icon at bounding box center [661, 78] width 7 height 8
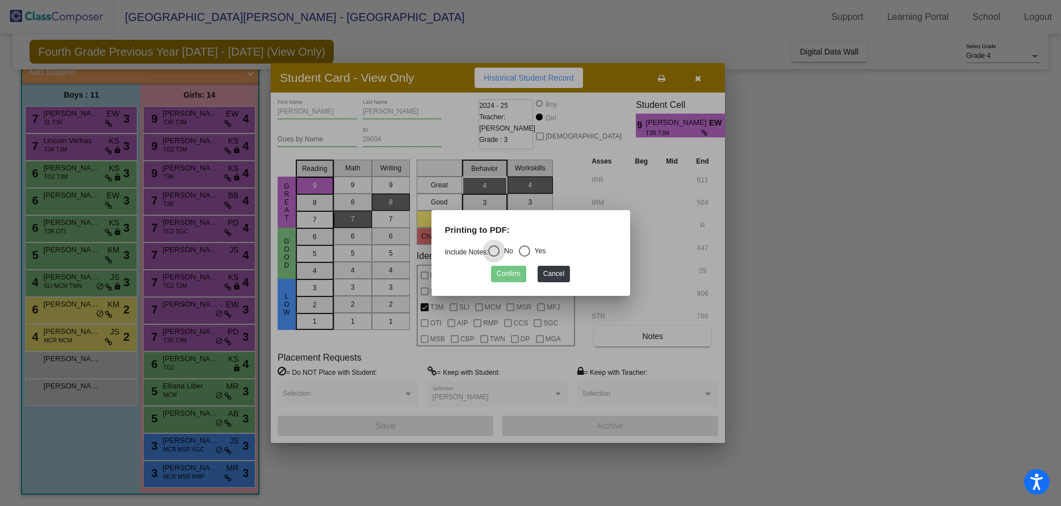
click at [530, 248] on div "Select an option" at bounding box center [524, 250] width 11 height 11
click at [525, 257] on input "Yes" at bounding box center [524, 257] width 1 height 1
radio input "true"
click at [508, 278] on button "Confirm" at bounding box center [508, 274] width 35 height 16
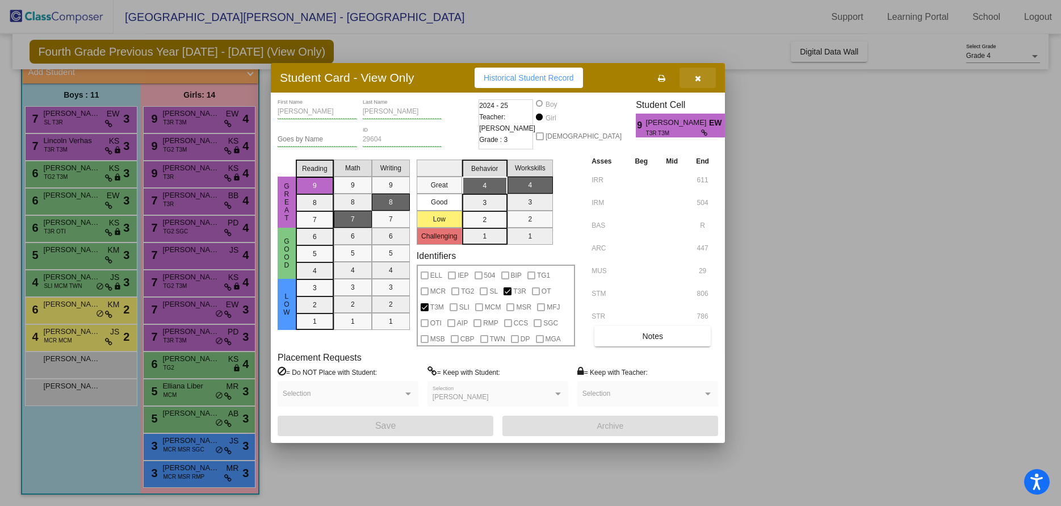
click at [695, 76] on icon "button" at bounding box center [698, 78] width 6 height 8
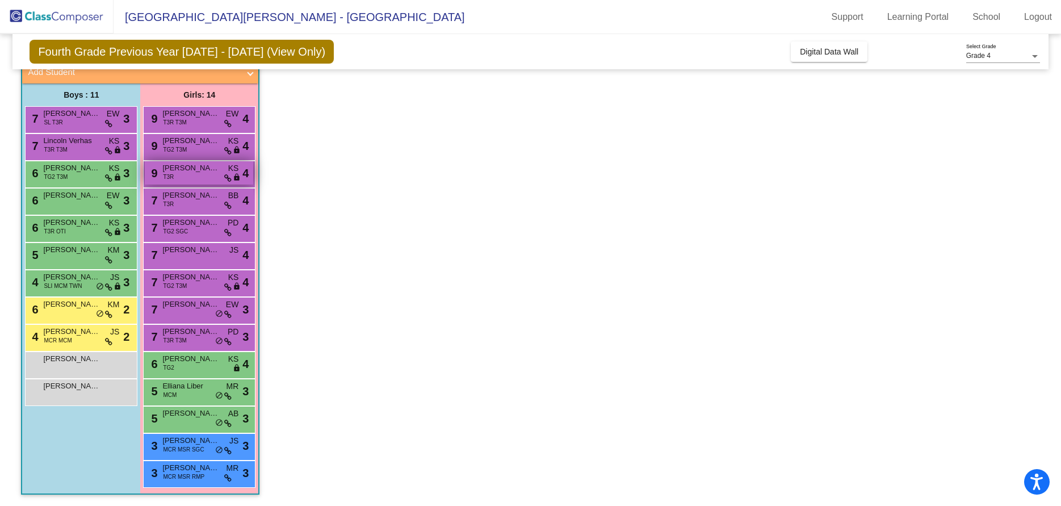
click at [183, 174] on div "9 [PERSON_NAME] T3R KS lock do_not_disturb_alt 4" at bounding box center [199, 172] width 108 height 23
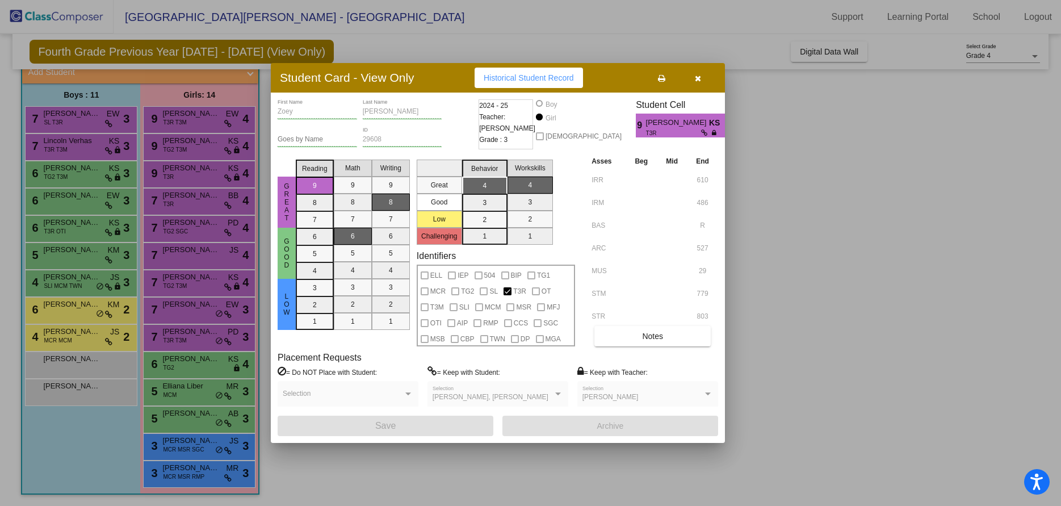
click at [660, 78] on icon at bounding box center [661, 78] width 7 height 8
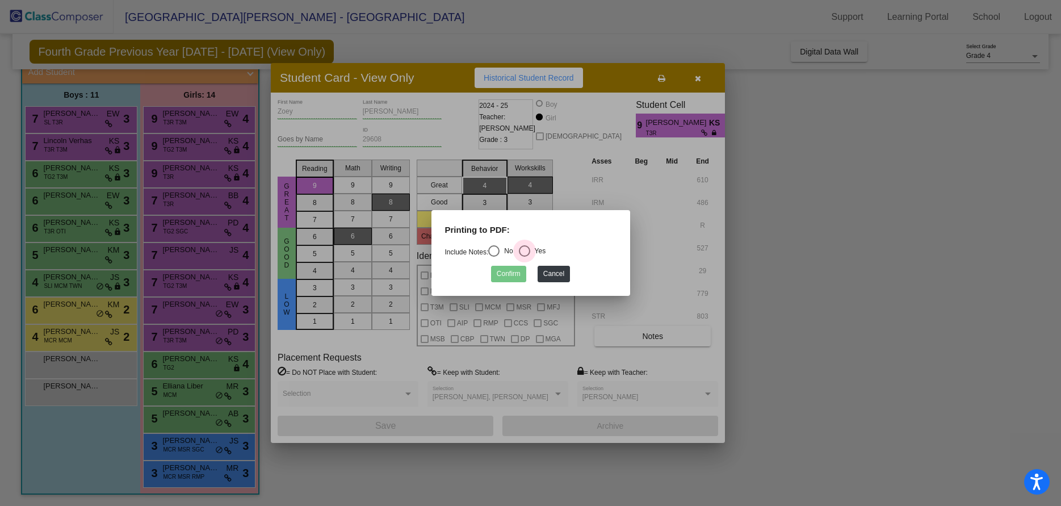
click at [529, 249] on div "Select an option" at bounding box center [524, 250] width 11 height 11
click at [525, 257] on input "Yes" at bounding box center [524, 257] width 1 height 1
radio input "true"
click at [514, 274] on button "Confirm" at bounding box center [508, 274] width 35 height 16
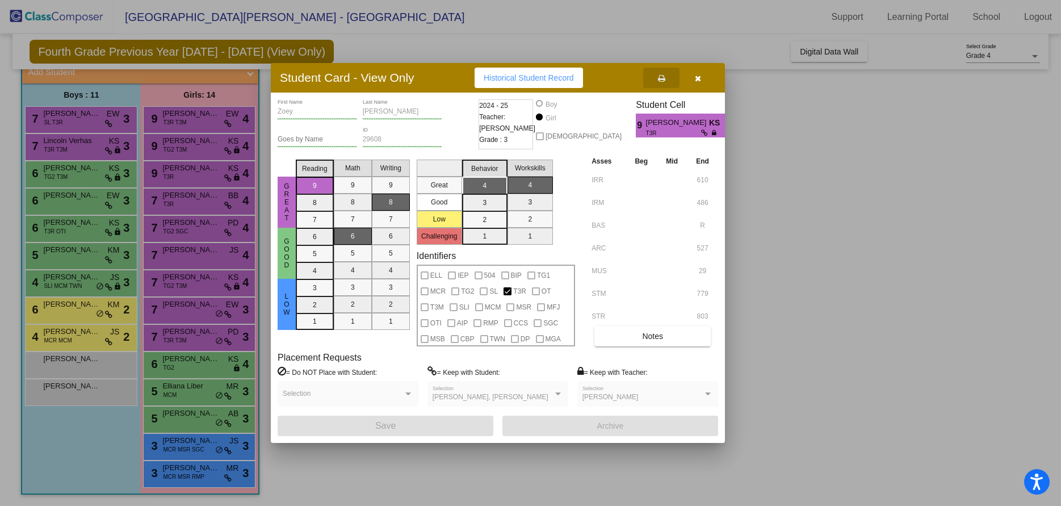
click at [699, 77] on icon "button" at bounding box center [698, 78] width 6 height 8
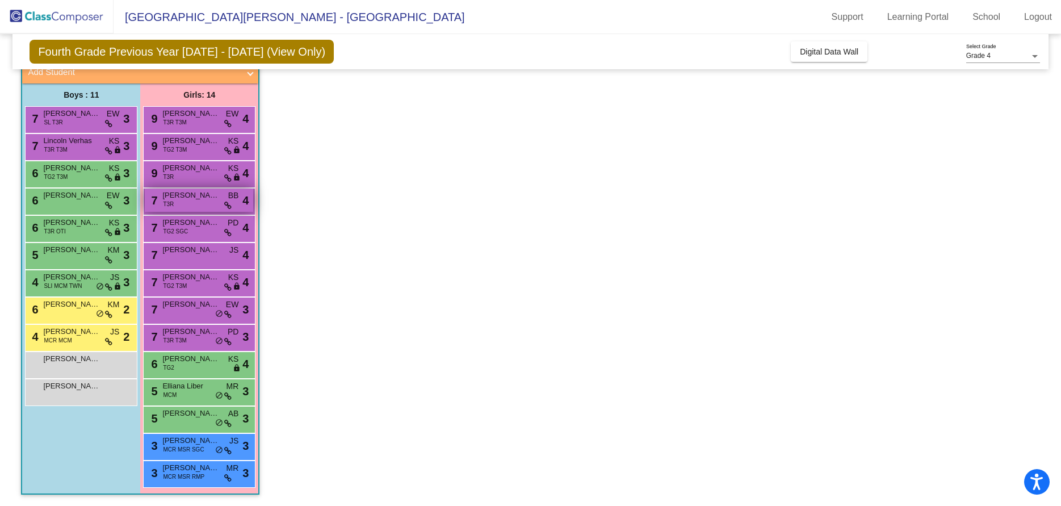
click at [184, 194] on span "[PERSON_NAME]" at bounding box center [190, 195] width 57 height 11
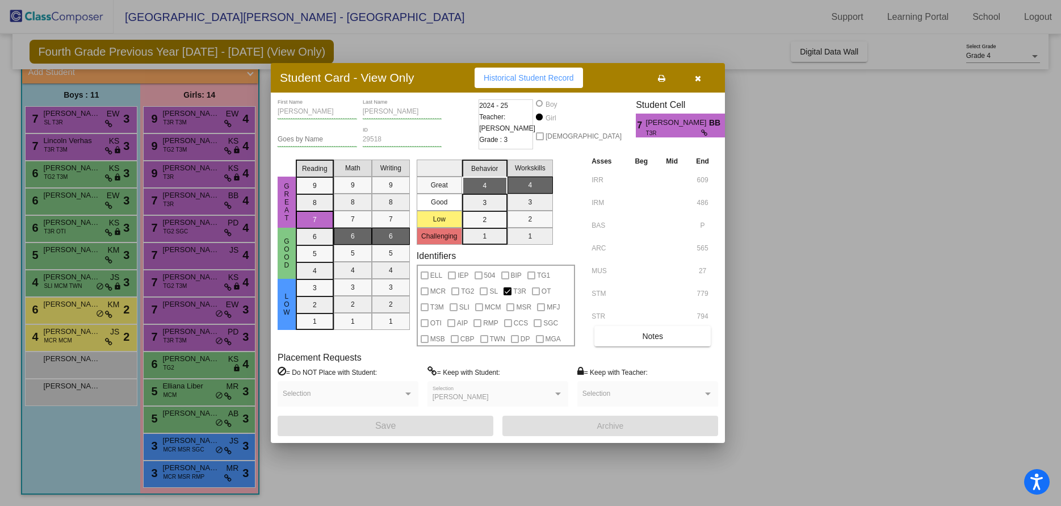
click at [663, 75] on button at bounding box center [661, 78] width 36 height 20
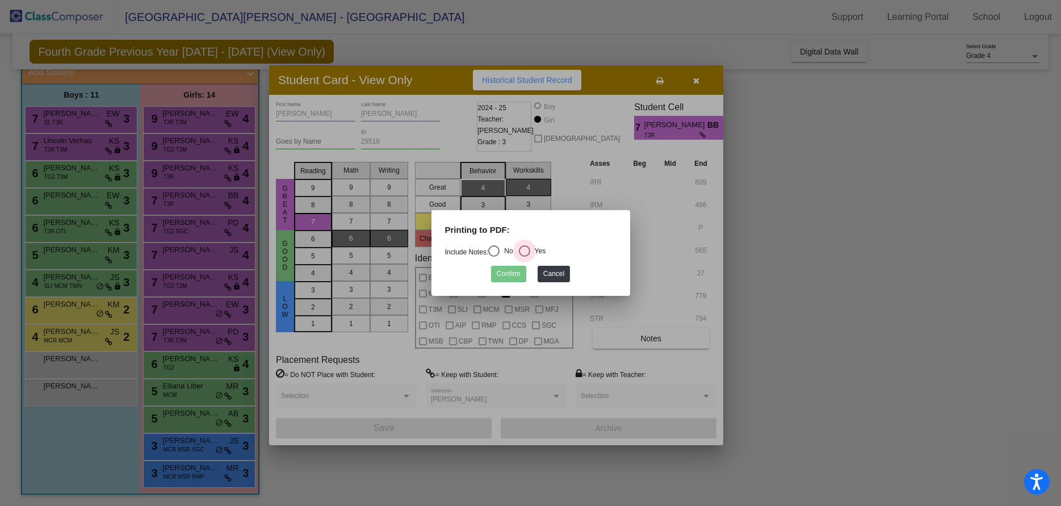
click at [530, 249] on div "Select an option" at bounding box center [524, 250] width 11 height 11
click at [525, 257] on input "Yes" at bounding box center [524, 257] width 1 height 1
radio input "true"
click at [516, 277] on button "Confirm" at bounding box center [508, 274] width 35 height 16
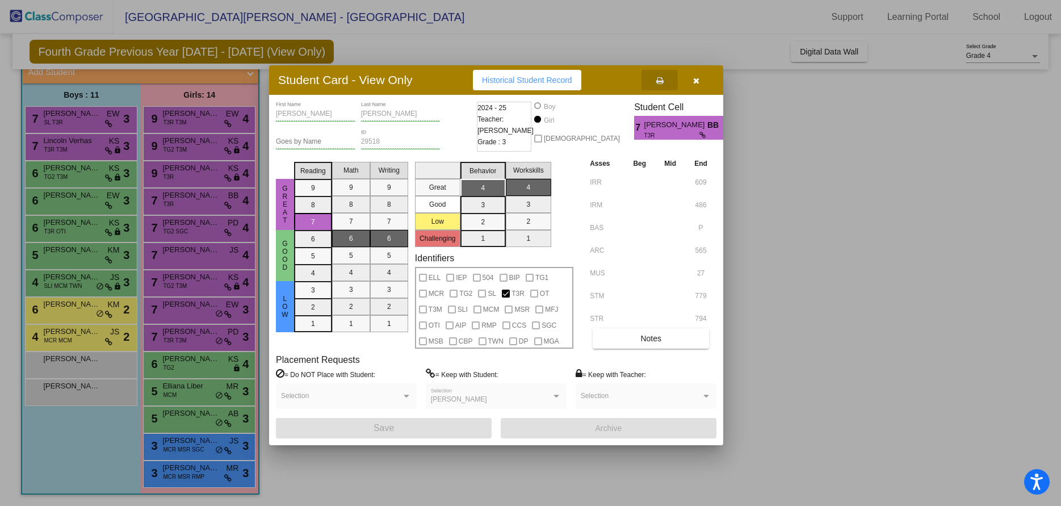
click at [177, 221] on div at bounding box center [530, 253] width 1061 height 506
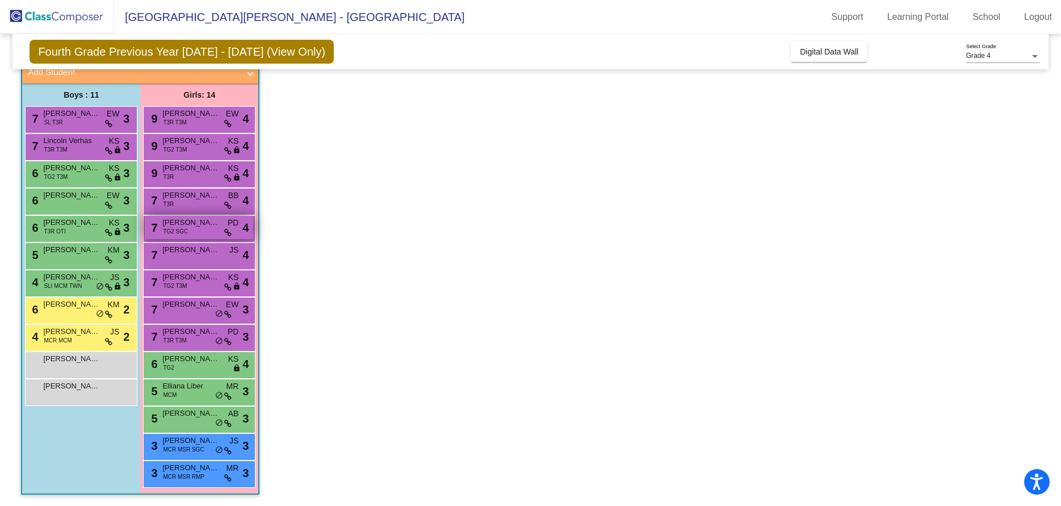
click at [198, 220] on span "[PERSON_NAME]" at bounding box center [190, 222] width 57 height 11
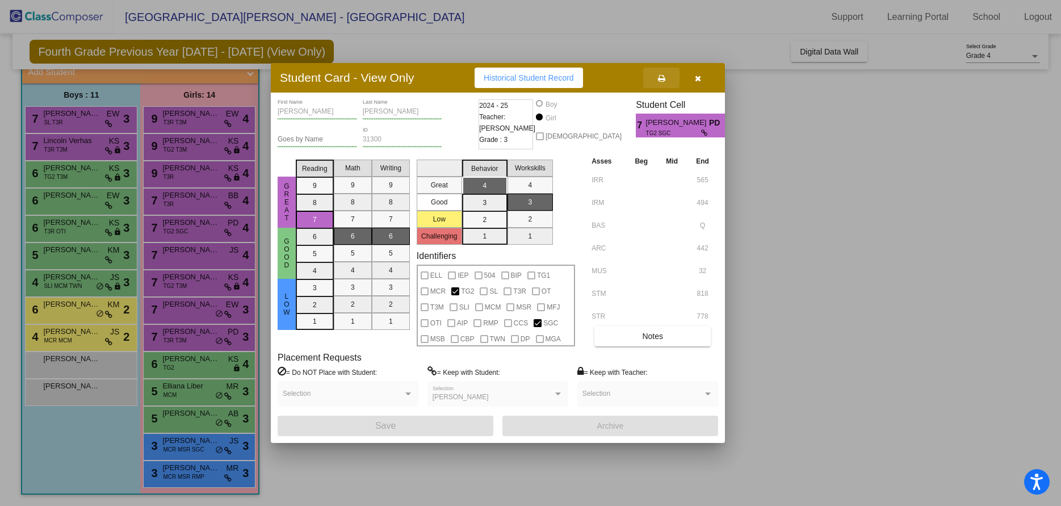
click at [662, 77] on icon at bounding box center [661, 78] width 7 height 8
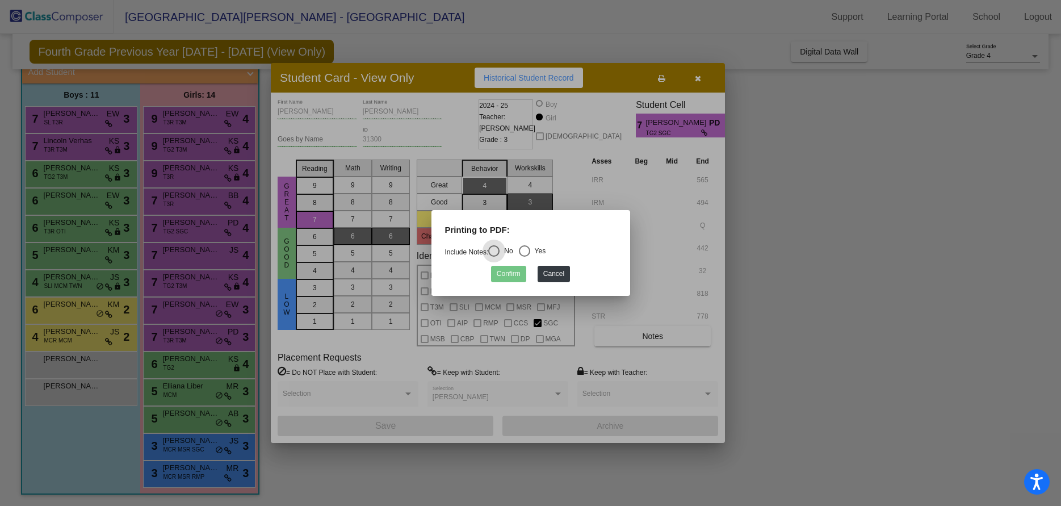
click at [529, 252] on div "Select an option" at bounding box center [524, 250] width 11 height 11
click at [525, 257] on input "Yes" at bounding box center [524, 257] width 1 height 1
radio input "true"
click at [509, 272] on button "Confirm" at bounding box center [508, 274] width 35 height 16
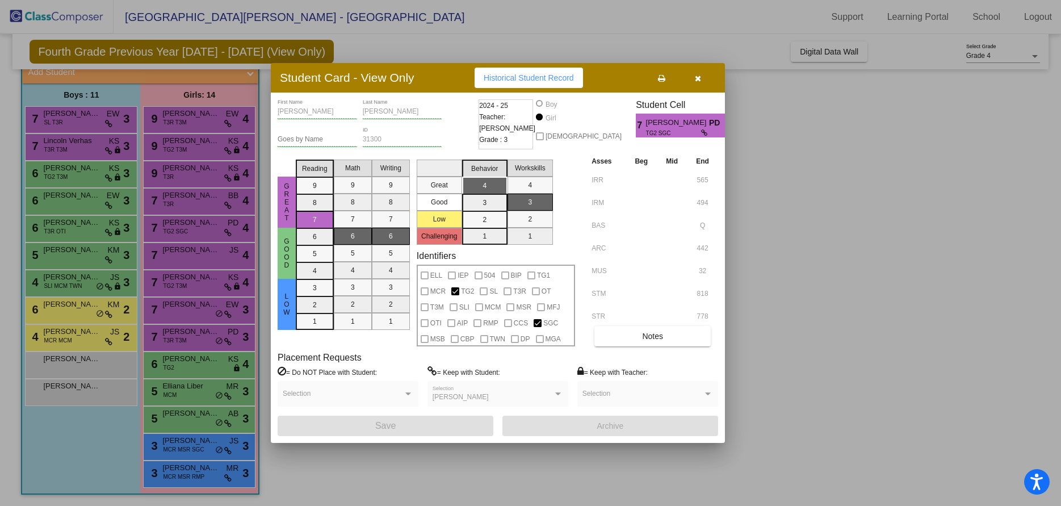
click at [662, 78] on icon at bounding box center [661, 78] width 7 height 8
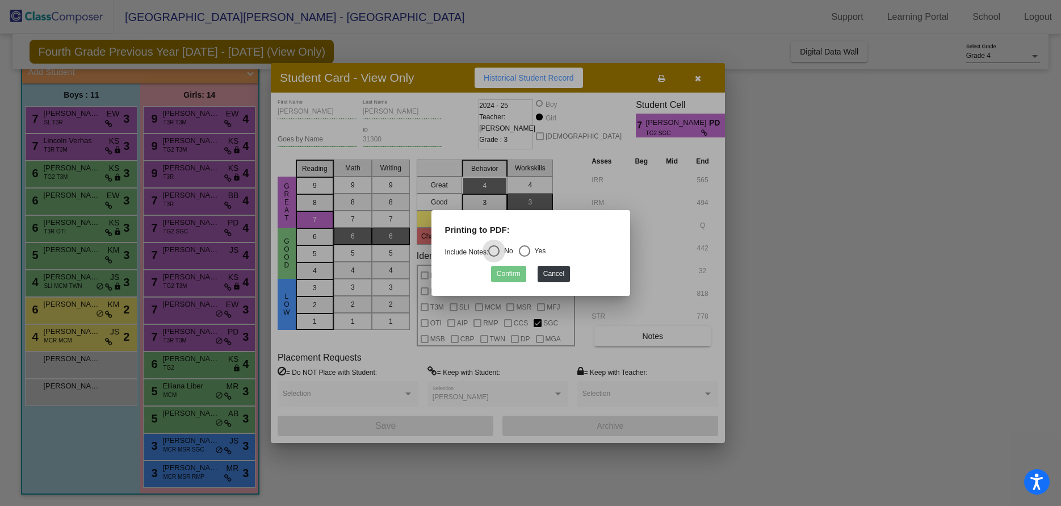
click at [524, 250] on div "Select an option" at bounding box center [524, 250] width 11 height 11
click at [524, 257] on input "Yes" at bounding box center [524, 257] width 1 height 1
radio input "true"
click at [513, 275] on button "Confirm" at bounding box center [508, 274] width 35 height 16
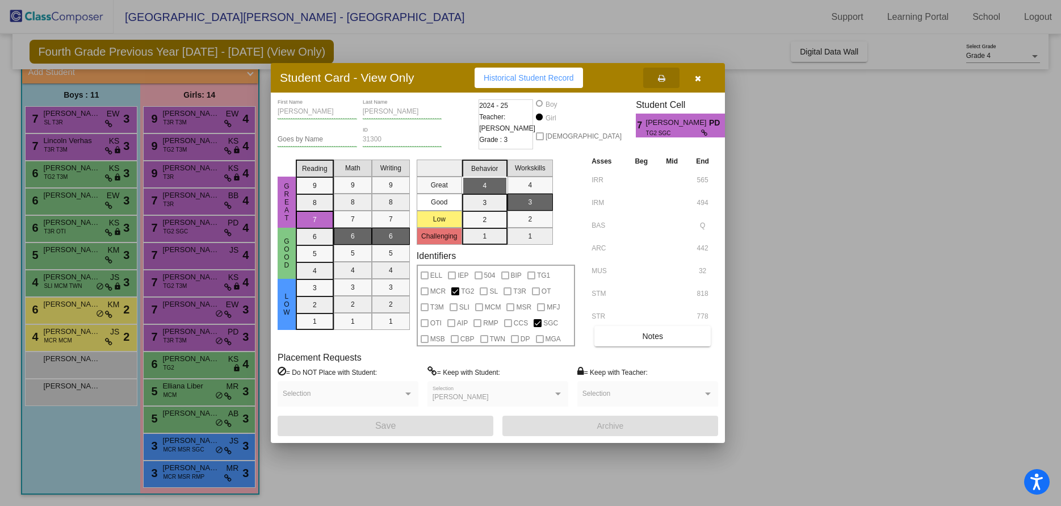
click at [700, 76] on icon "button" at bounding box center [698, 78] width 6 height 8
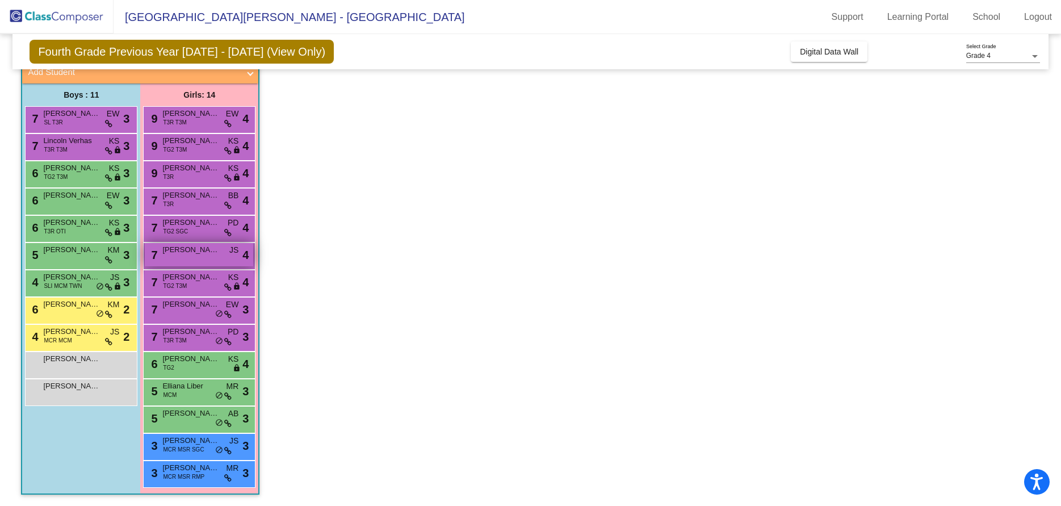
click at [180, 252] on span "[PERSON_NAME]" at bounding box center [190, 249] width 57 height 11
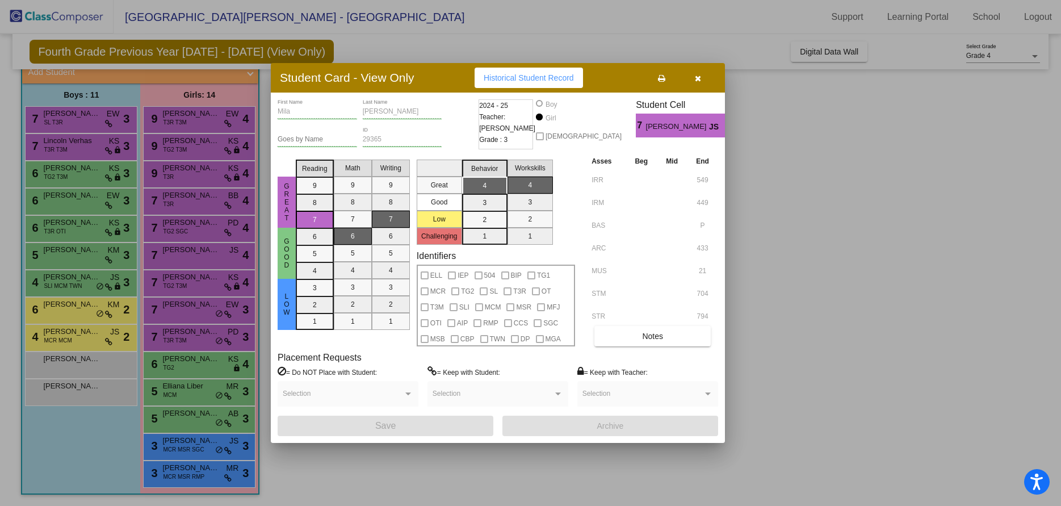
click at [659, 77] on icon at bounding box center [661, 78] width 7 height 8
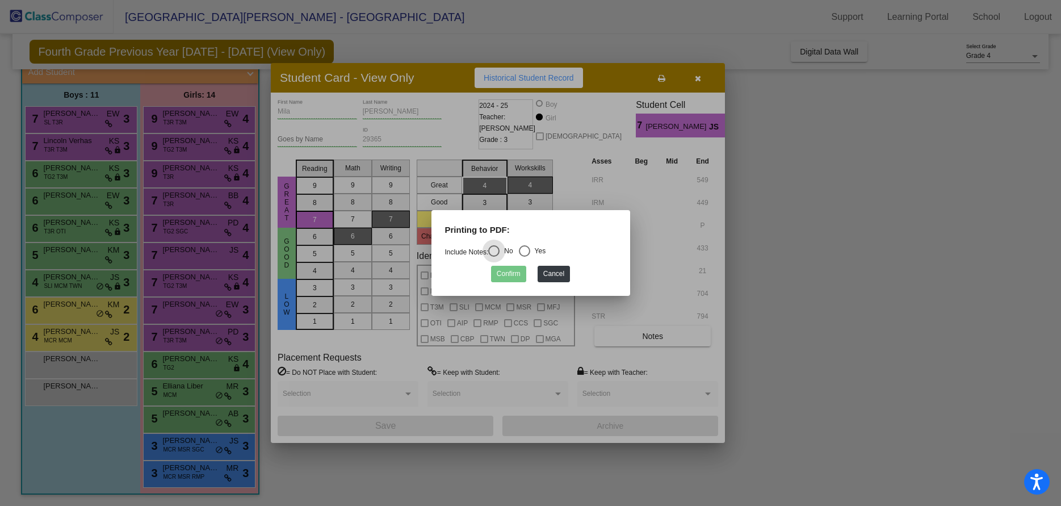
click at [530, 252] on div "Select an option" at bounding box center [524, 250] width 11 height 11
click at [525, 257] on input "Yes" at bounding box center [524, 257] width 1 height 1
radio input "true"
click at [517, 278] on button "Confirm" at bounding box center [508, 274] width 35 height 16
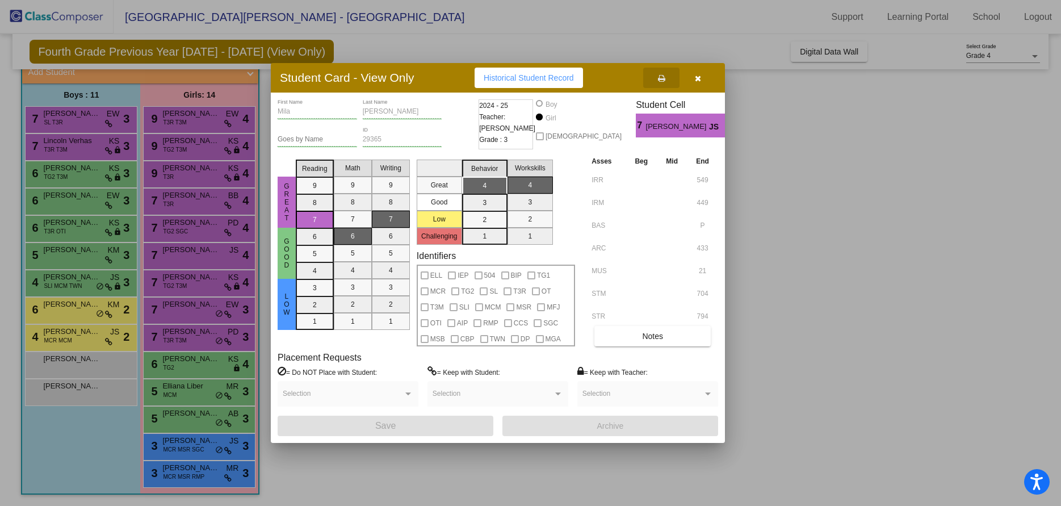
click at [698, 77] on icon "button" at bounding box center [698, 78] width 6 height 8
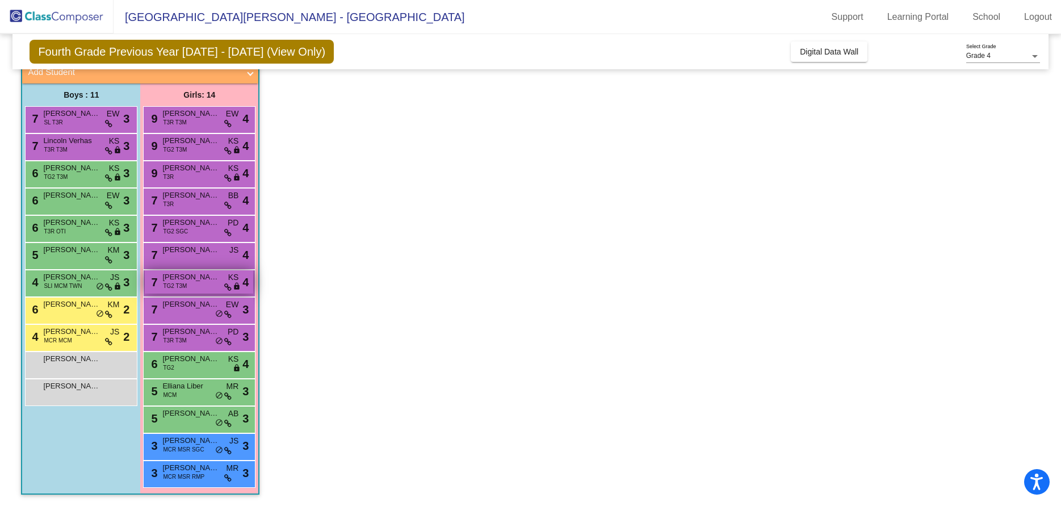
click at [177, 281] on span "[PERSON_NAME]" at bounding box center [190, 276] width 57 height 11
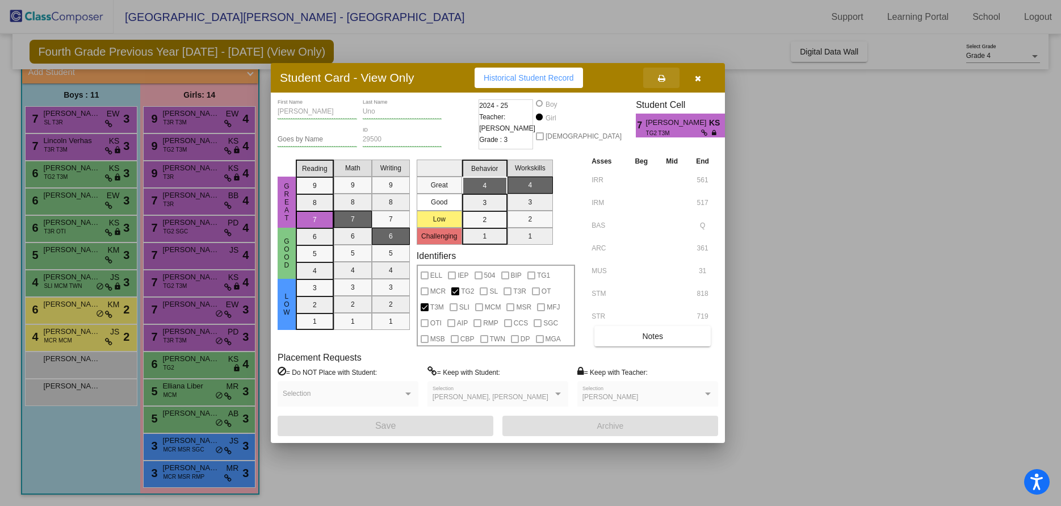
click at [662, 76] on icon at bounding box center [661, 78] width 7 height 8
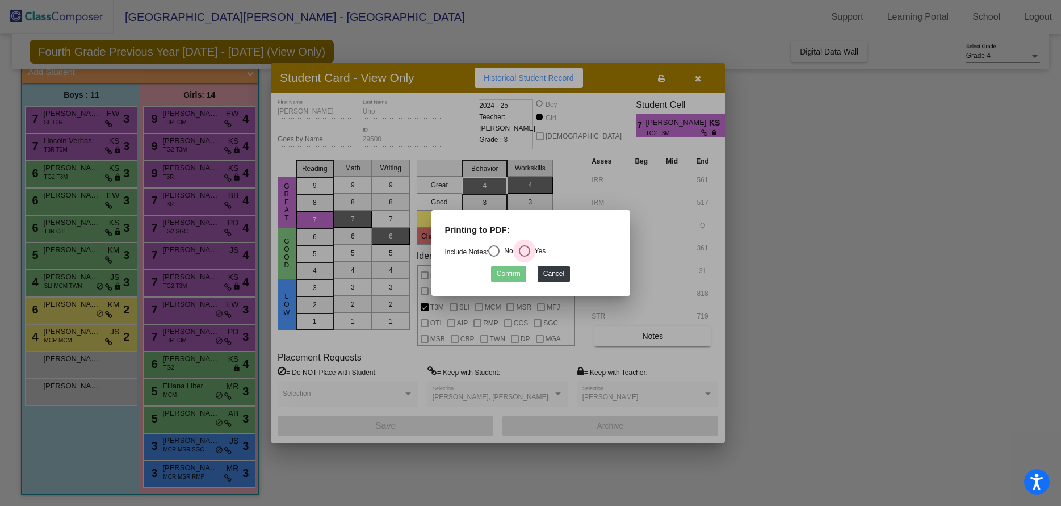
click at [525, 248] on div "Select an option" at bounding box center [524, 250] width 11 height 11
click at [525, 257] on input "Yes" at bounding box center [524, 257] width 1 height 1
radio input "true"
click at [510, 272] on button "Confirm" at bounding box center [508, 274] width 35 height 16
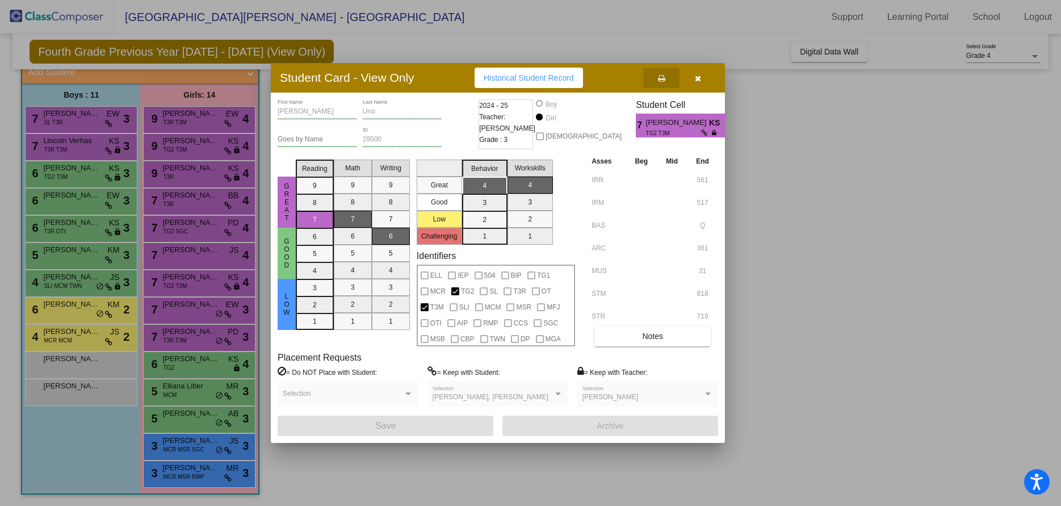
click at [698, 77] on icon "button" at bounding box center [698, 78] width 6 height 8
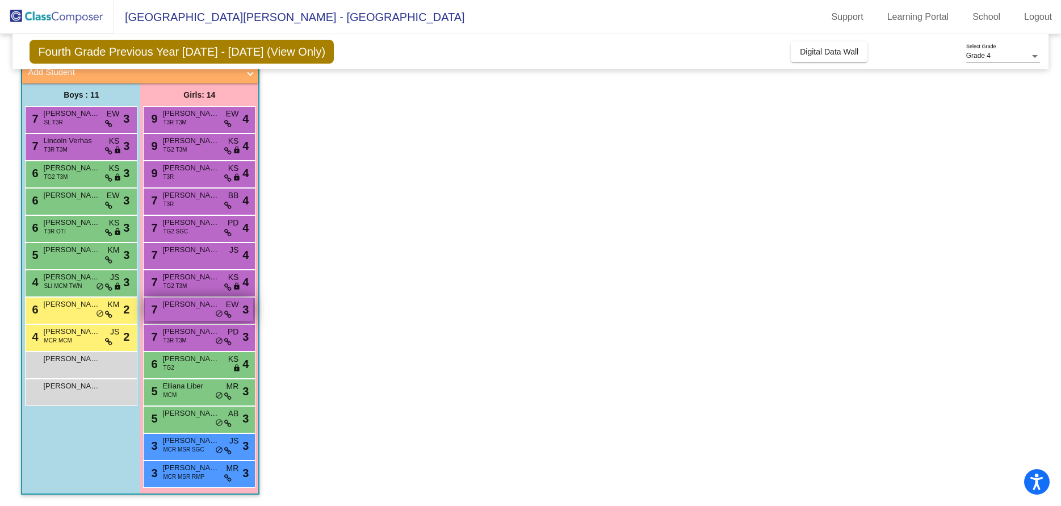
click at [195, 304] on span "[PERSON_NAME]" at bounding box center [190, 304] width 57 height 11
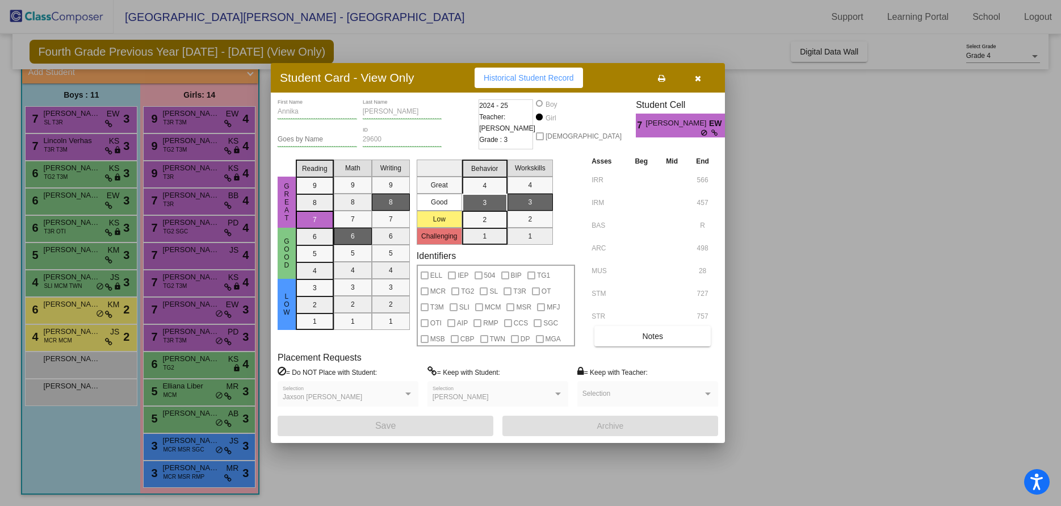
click at [659, 78] on icon at bounding box center [661, 78] width 7 height 8
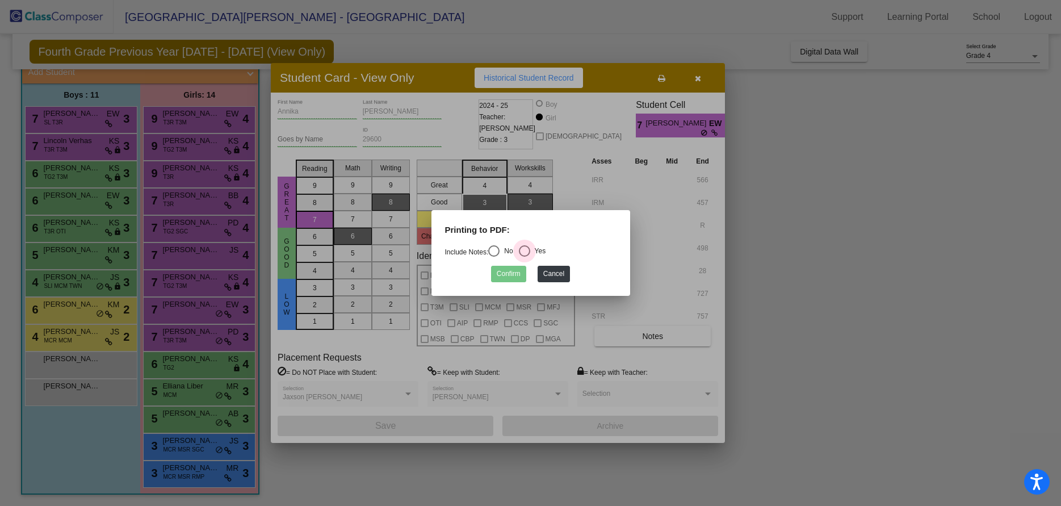
click at [526, 250] on div "Select an option" at bounding box center [524, 250] width 11 height 11
click at [525, 257] on input "Yes" at bounding box center [524, 257] width 1 height 1
radio input "true"
click at [512, 273] on button "Confirm" at bounding box center [508, 274] width 35 height 16
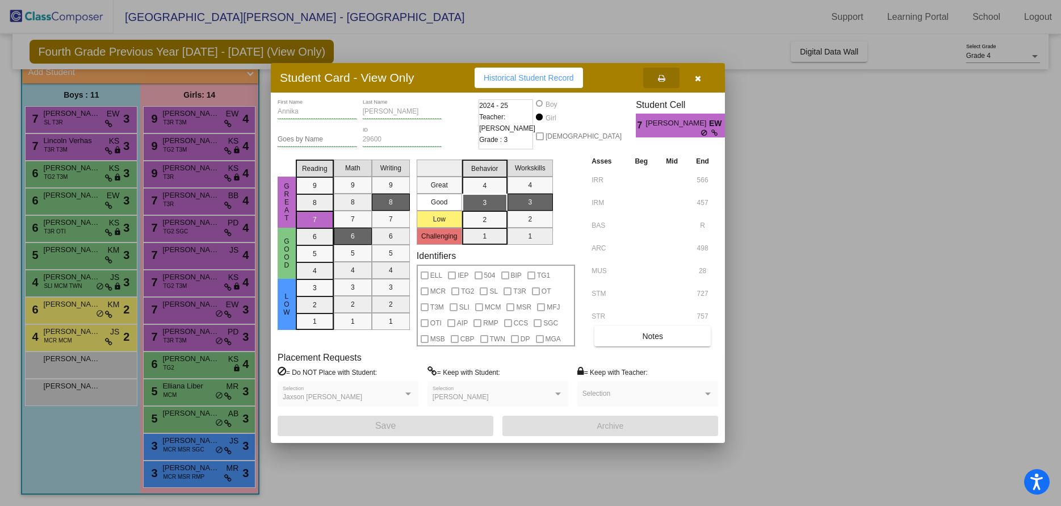
click at [187, 332] on div at bounding box center [530, 253] width 1061 height 506
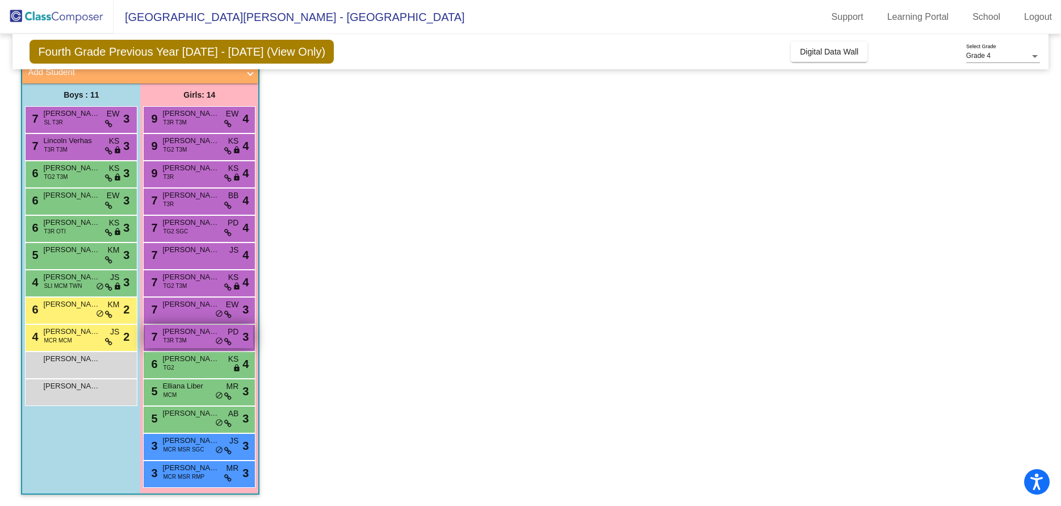
click at [204, 333] on span "[PERSON_NAME]" at bounding box center [190, 331] width 57 height 11
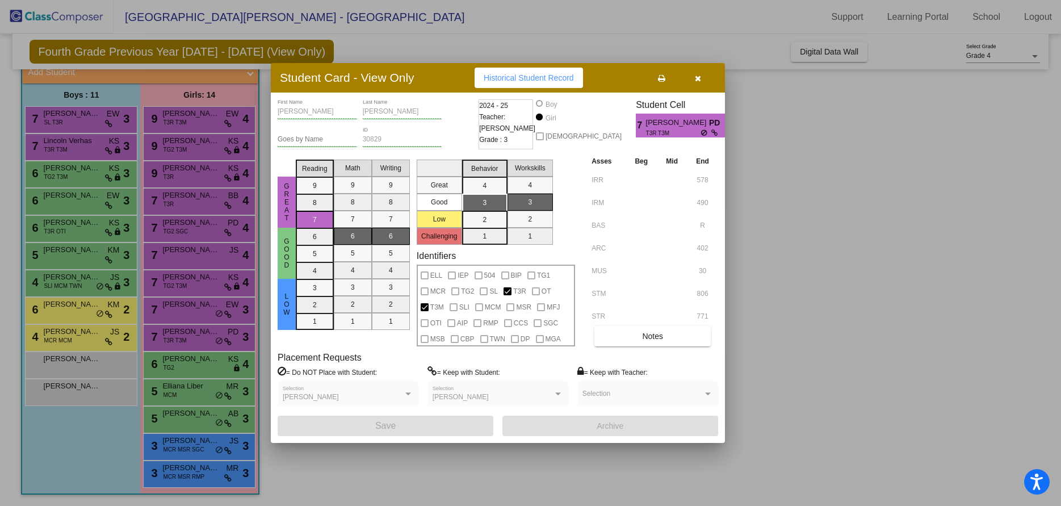
click at [664, 77] on icon at bounding box center [661, 78] width 7 height 8
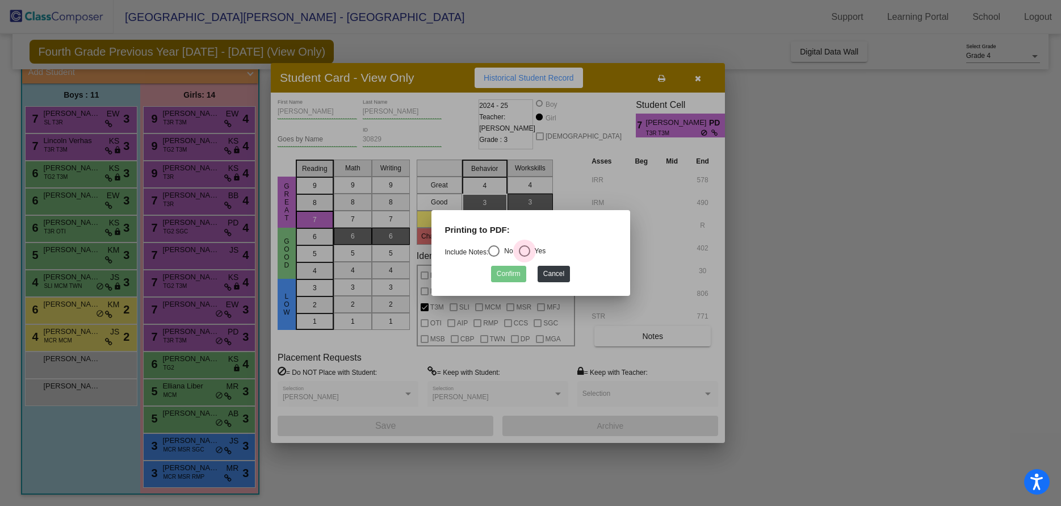
click at [529, 248] on div "Select an option" at bounding box center [524, 250] width 11 height 11
click at [525, 257] on input "Yes" at bounding box center [524, 257] width 1 height 1
radio input "true"
click at [512, 270] on button "Confirm" at bounding box center [508, 274] width 35 height 16
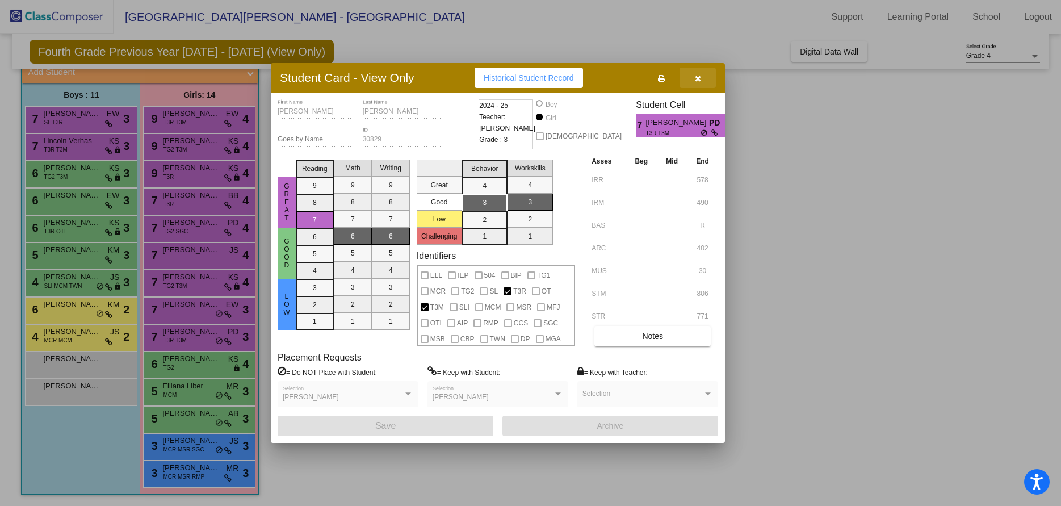
click at [698, 77] on icon "button" at bounding box center [698, 78] width 6 height 8
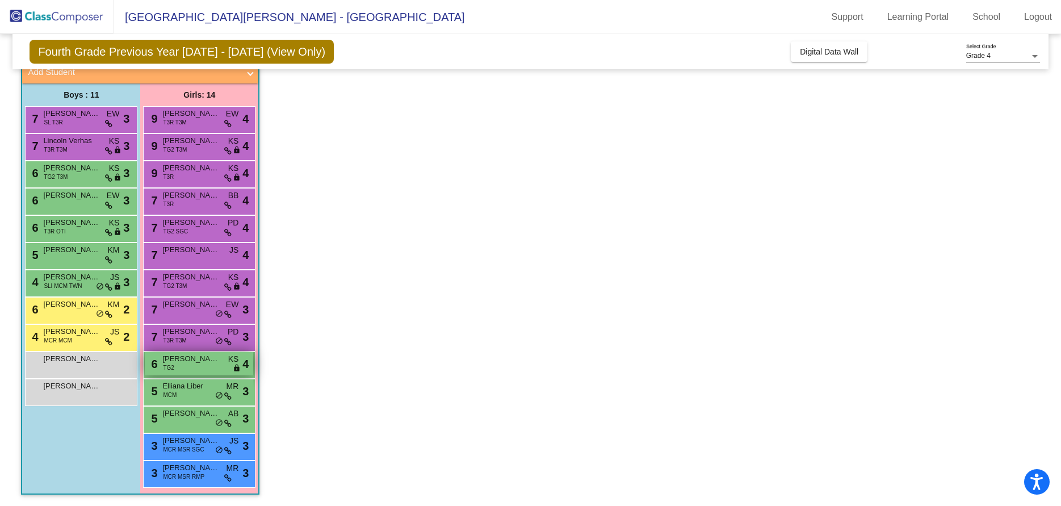
click at [181, 360] on span "[PERSON_NAME]" at bounding box center [190, 358] width 57 height 11
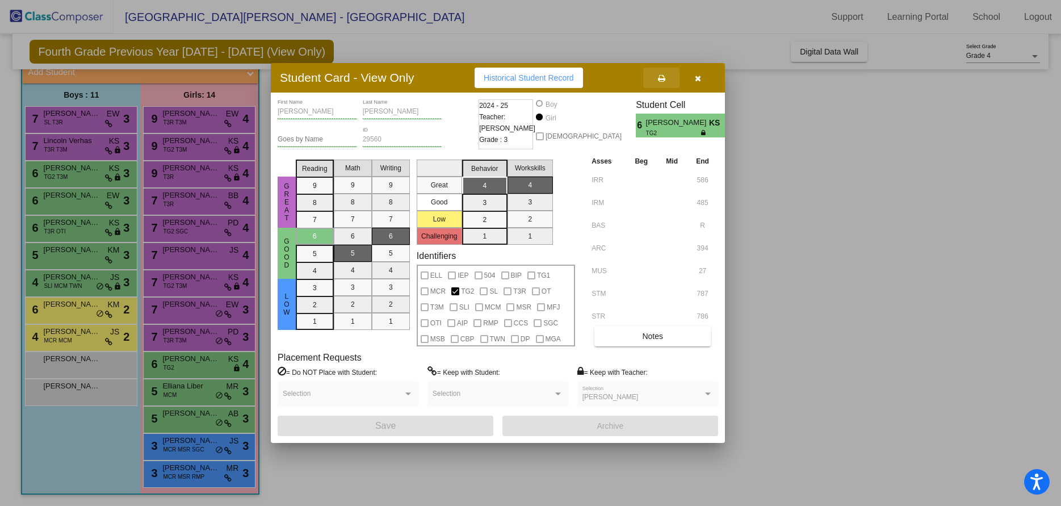
click at [661, 78] on icon at bounding box center [661, 78] width 7 height 8
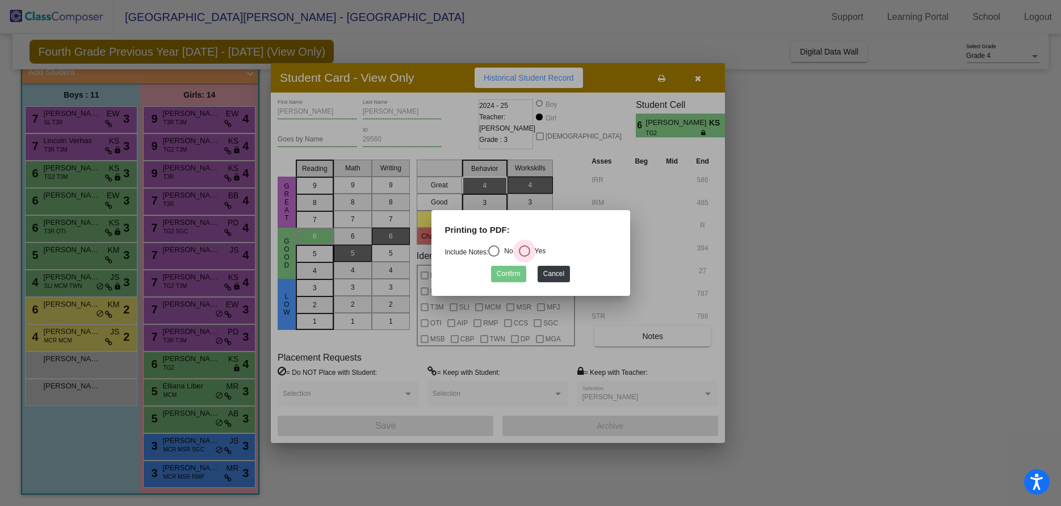
click at [530, 250] on div "Select an option" at bounding box center [524, 250] width 11 height 11
click at [525, 257] on input "Yes" at bounding box center [524, 257] width 1 height 1
radio input "true"
click at [514, 274] on button "Confirm" at bounding box center [508, 274] width 35 height 16
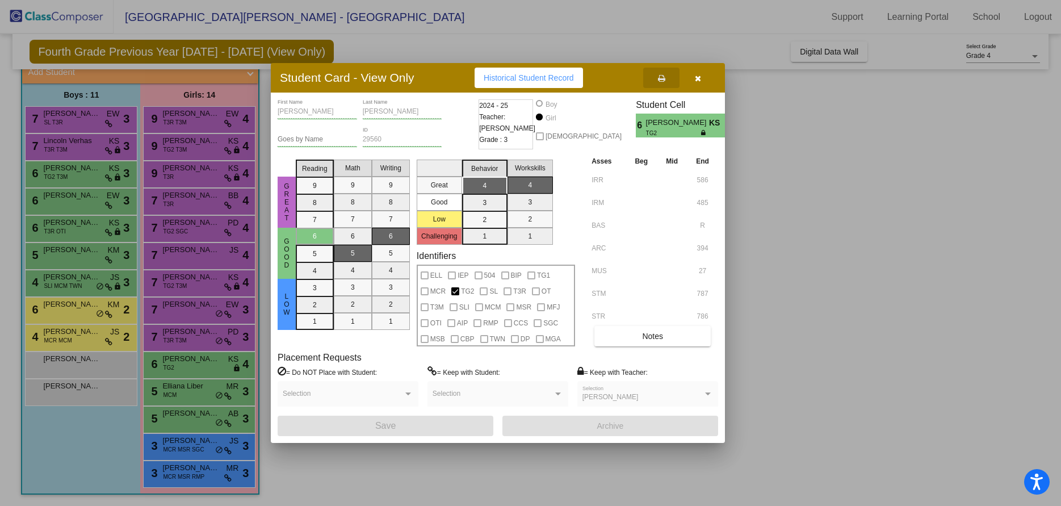
click at [697, 76] on icon "button" at bounding box center [698, 78] width 6 height 8
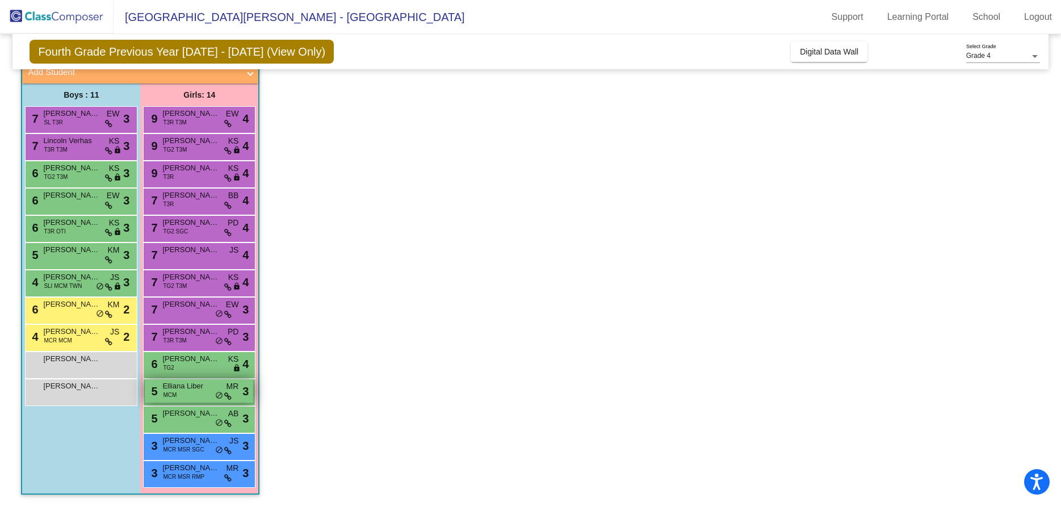
click at [193, 387] on span "Elliana Liber" at bounding box center [190, 385] width 57 height 11
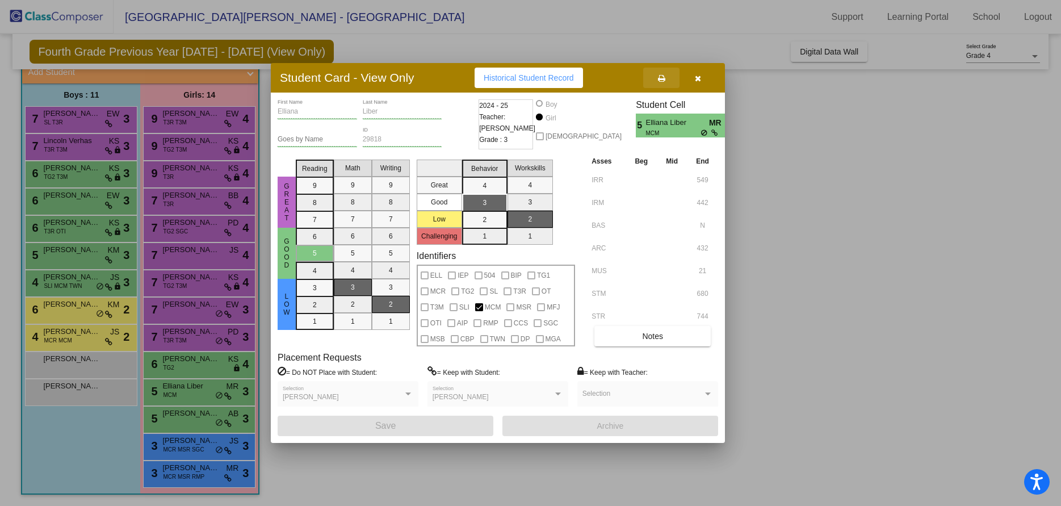
click at [660, 76] on icon at bounding box center [661, 78] width 7 height 8
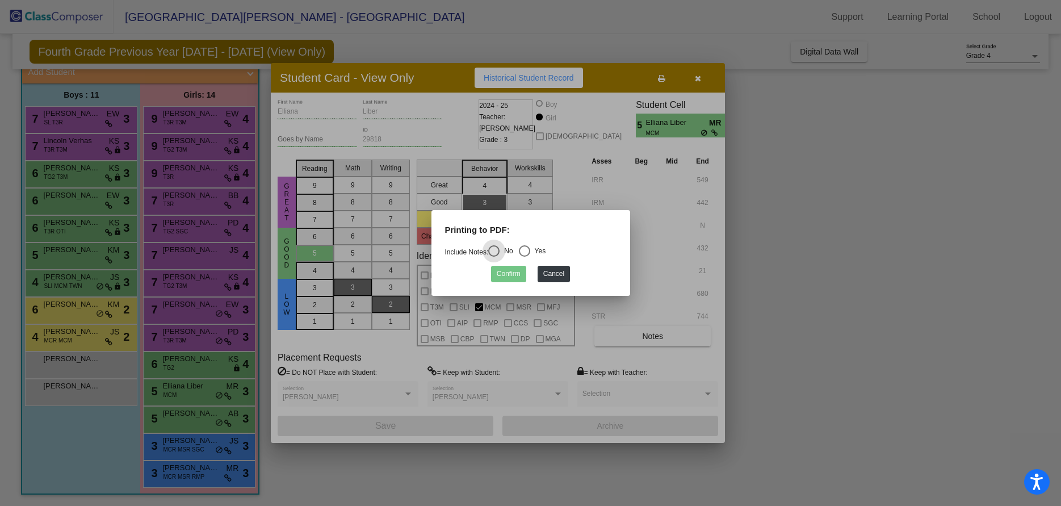
click at [525, 251] on div "Select an option" at bounding box center [525, 251] width 0 height 0
click at [525, 257] on input "Yes" at bounding box center [524, 257] width 1 height 1
radio input "true"
click at [512, 275] on button "Confirm" at bounding box center [508, 274] width 35 height 16
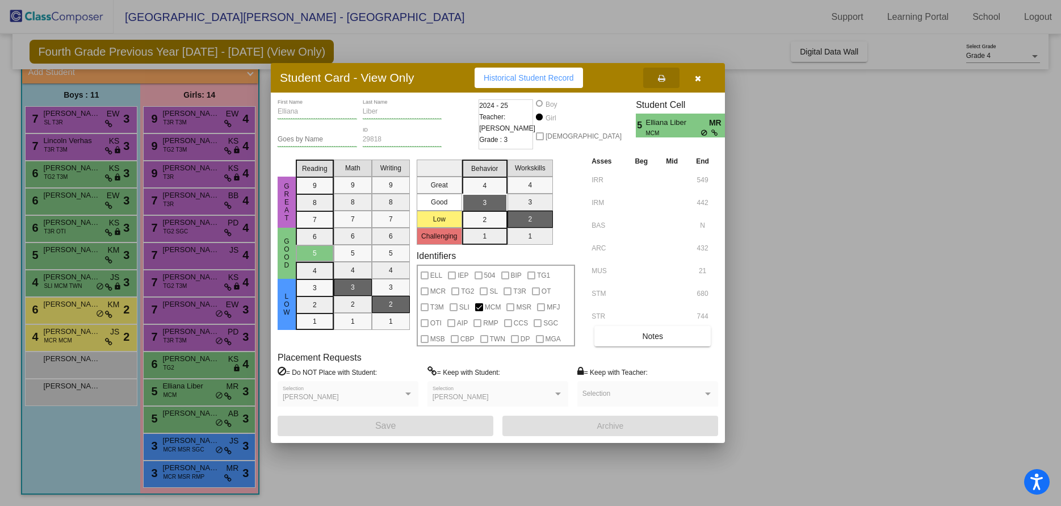
click at [700, 76] on icon "button" at bounding box center [698, 78] width 6 height 8
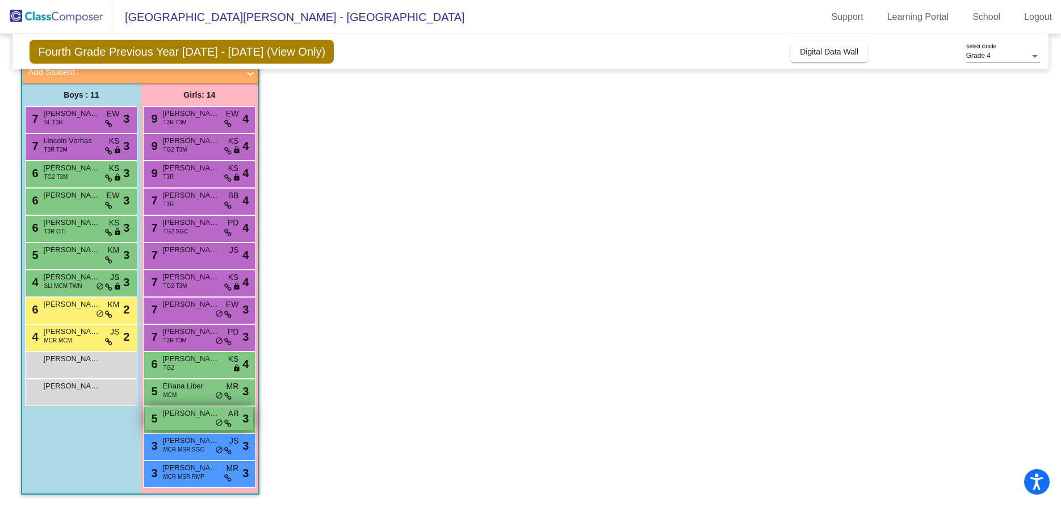
click at [184, 413] on span "[PERSON_NAME]" at bounding box center [190, 413] width 57 height 11
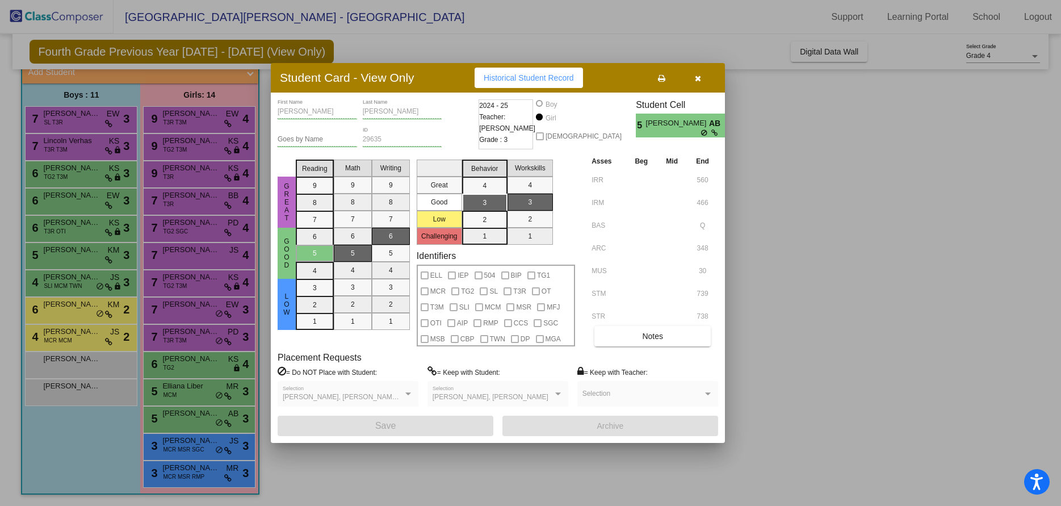
click at [660, 77] on icon at bounding box center [661, 78] width 7 height 8
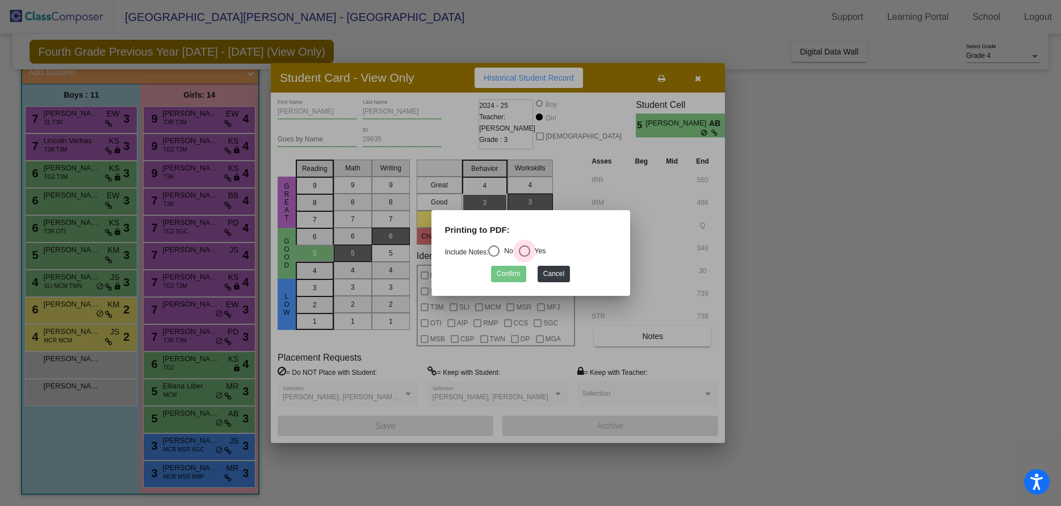
click at [529, 250] on div "Select an option" at bounding box center [524, 250] width 11 height 11
click at [525, 257] on input "Yes" at bounding box center [524, 257] width 1 height 1
radio input "true"
click at [516, 271] on button "Confirm" at bounding box center [508, 274] width 35 height 16
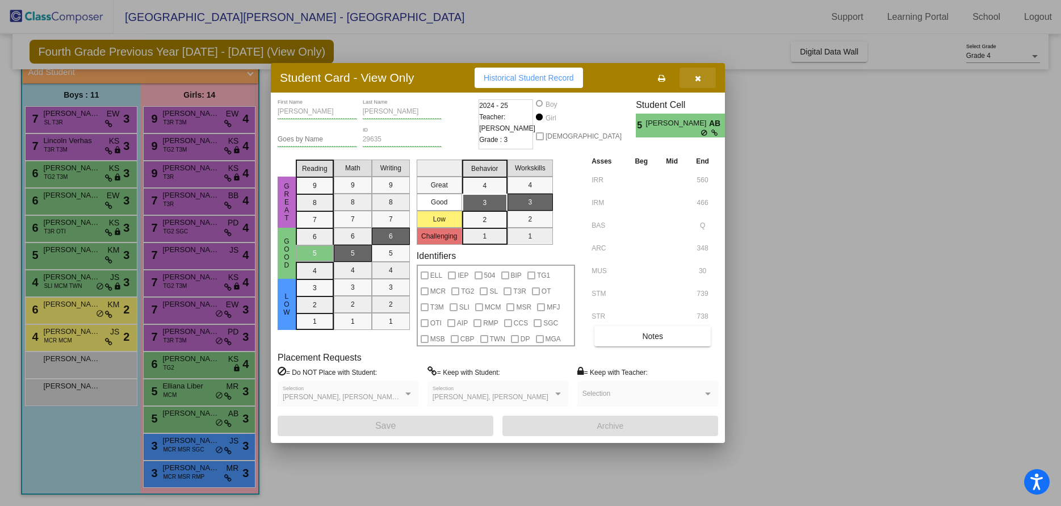
click at [699, 78] on icon "button" at bounding box center [698, 78] width 6 height 8
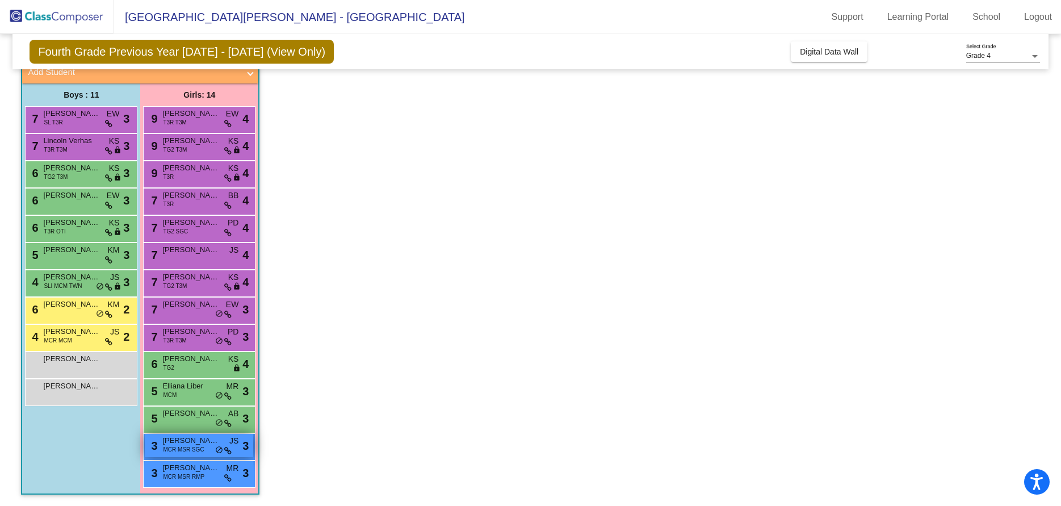
click at [174, 441] on span "[PERSON_NAME]" at bounding box center [190, 440] width 57 height 11
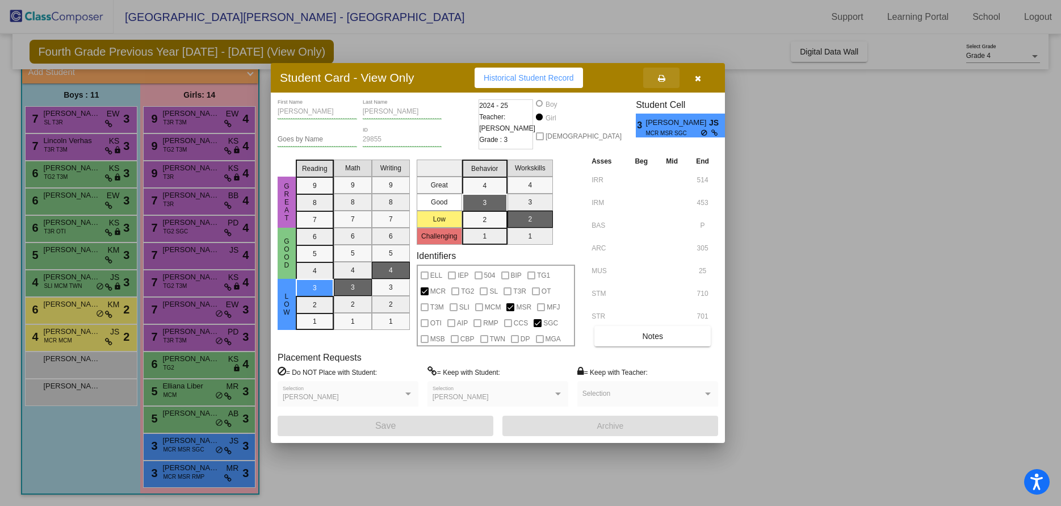
click at [659, 76] on icon at bounding box center [661, 78] width 7 height 8
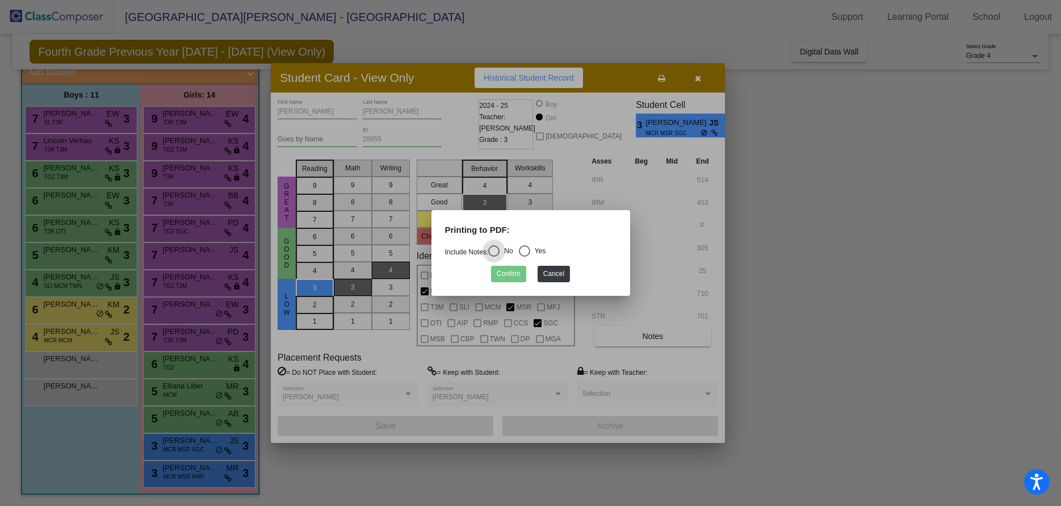
click at [525, 250] on div "Select an option" at bounding box center [524, 250] width 11 height 11
click at [525, 257] on input "Yes" at bounding box center [524, 257] width 1 height 1
radio input "true"
click at [517, 274] on button "Confirm" at bounding box center [508, 274] width 35 height 16
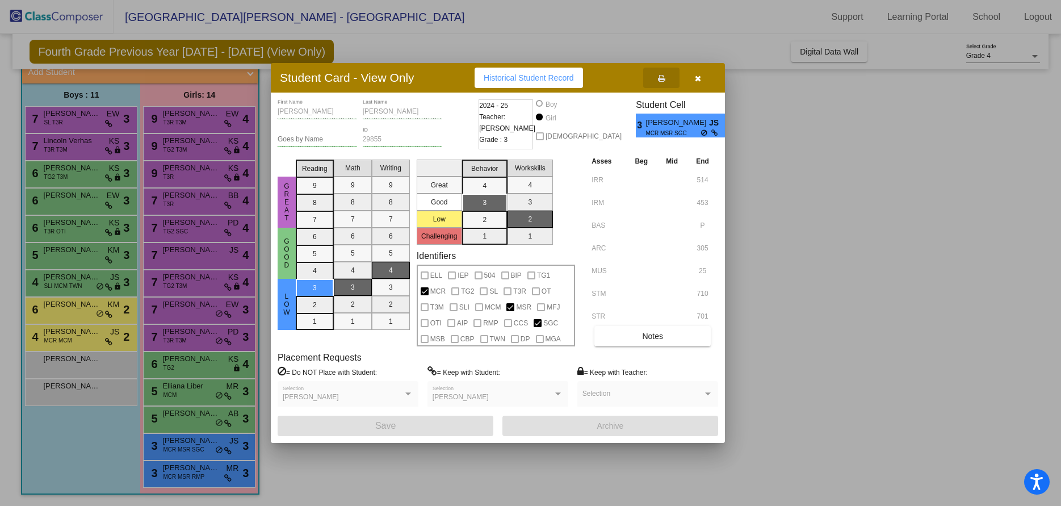
click at [187, 467] on div at bounding box center [530, 253] width 1061 height 506
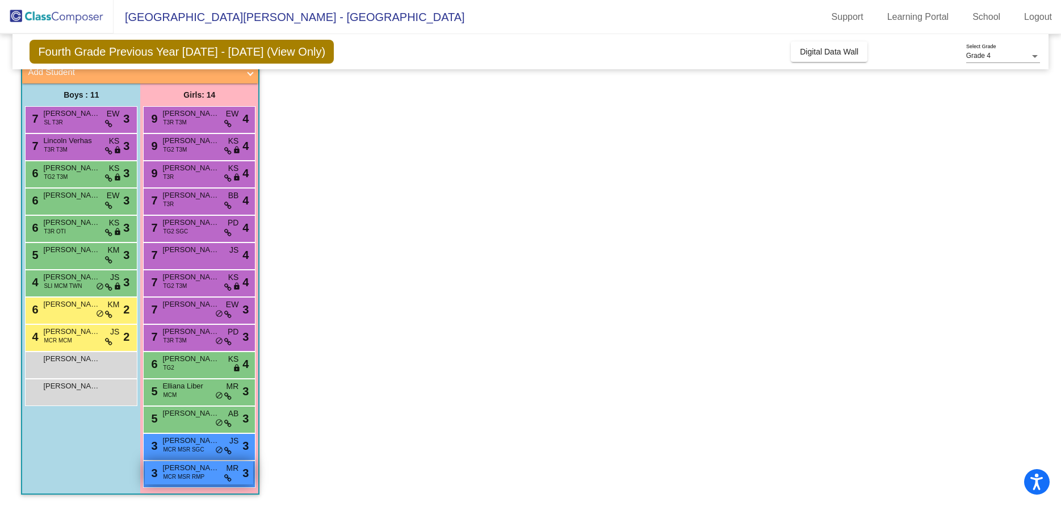
click at [198, 467] on span "[PERSON_NAME]" at bounding box center [190, 467] width 57 height 11
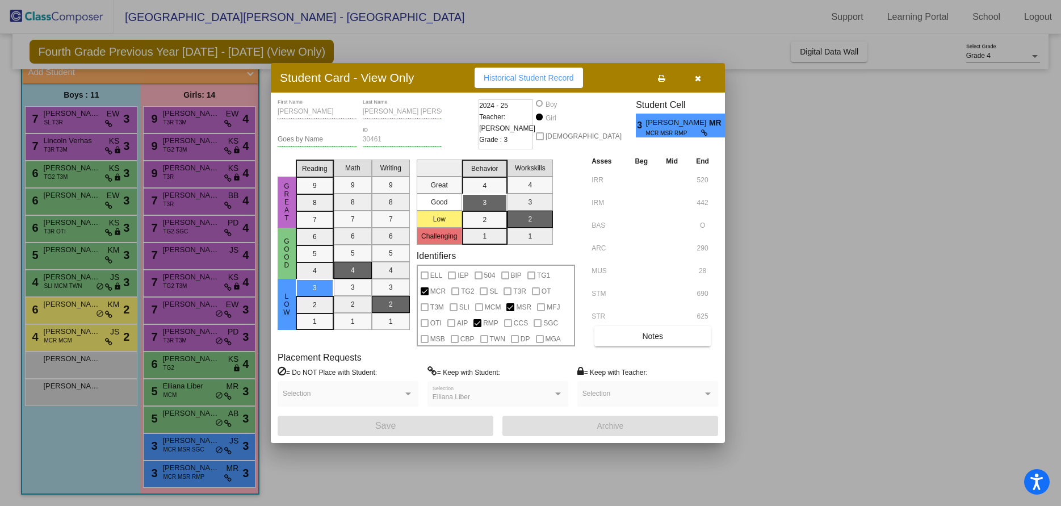
click at [661, 75] on icon at bounding box center [661, 78] width 7 height 8
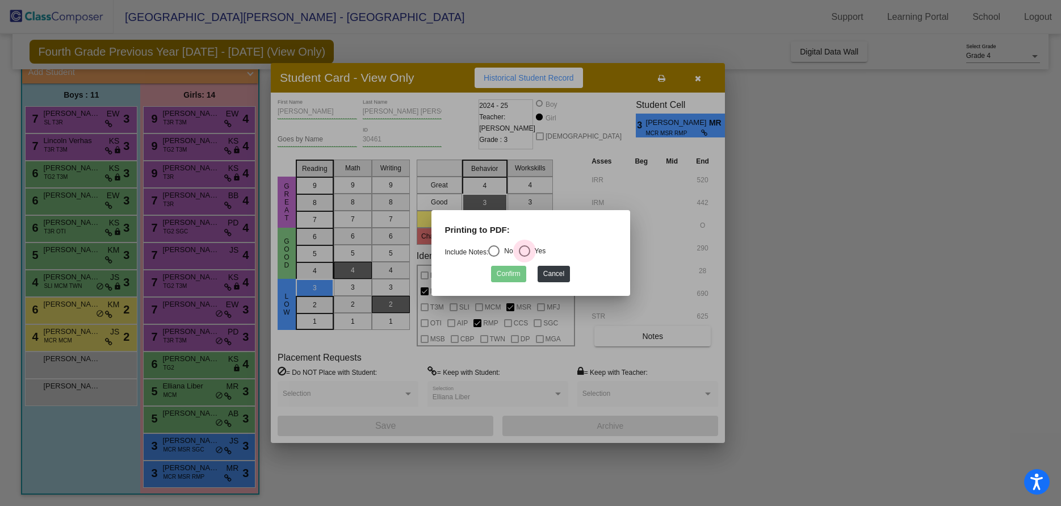
click at [530, 250] on div "Select an option" at bounding box center [524, 250] width 11 height 11
click at [525, 257] on input "Yes" at bounding box center [524, 257] width 1 height 1
radio input "true"
click at [513, 272] on button "Confirm" at bounding box center [508, 274] width 35 height 16
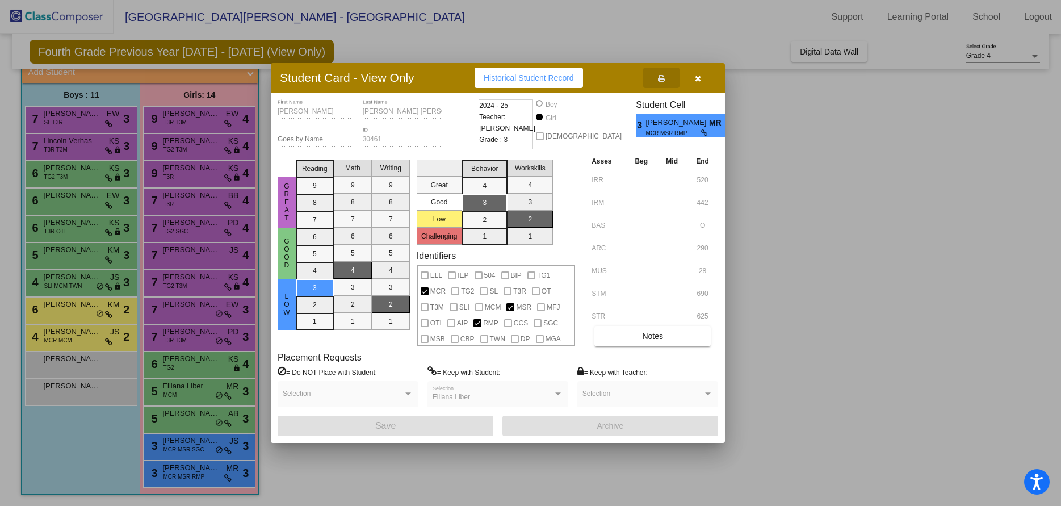
click at [186, 222] on div at bounding box center [530, 253] width 1061 height 506
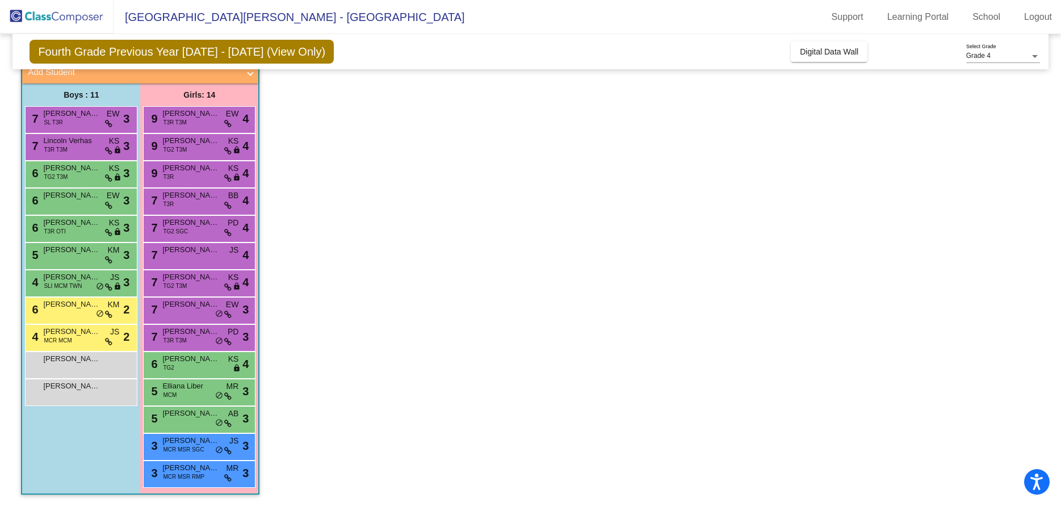
click at [186, 222] on span "[PERSON_NAME]" at bounding box center [190, 222] width 57 height 11
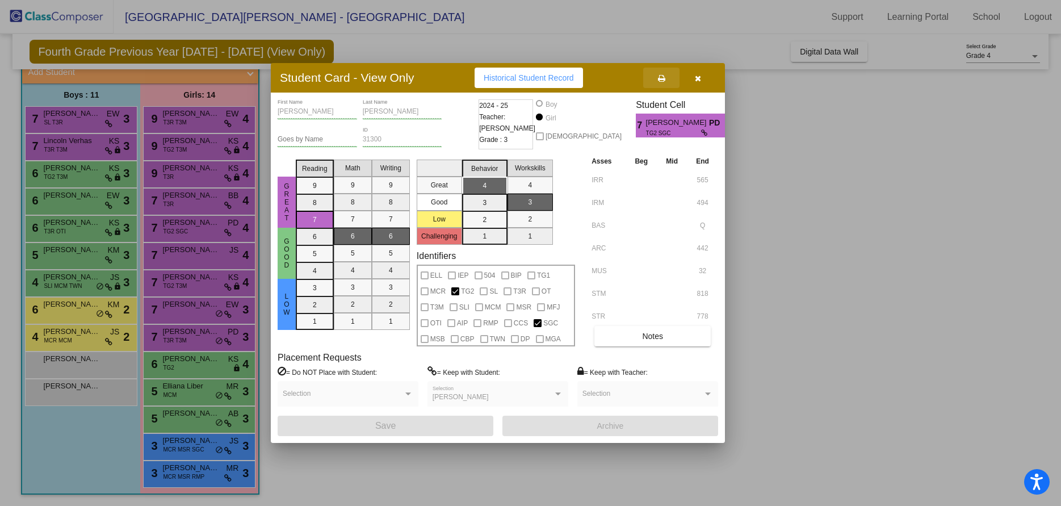
click at [662, 78] on icon at bounding box center [661, 78] width 7 height 8
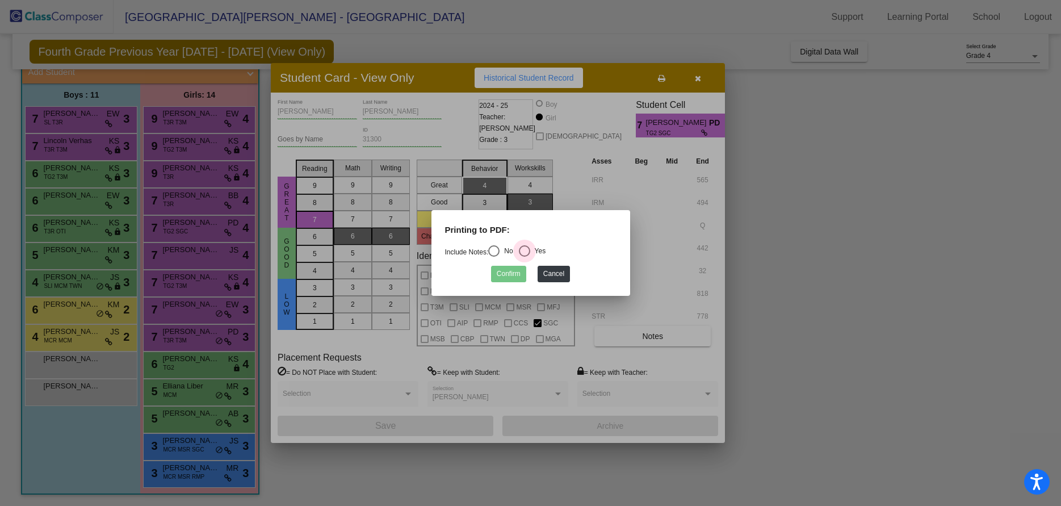
click at [526, 250] on div "Select an option" at bounding box center [524, 250] width 11 height 11
click at [525, 257] on input "Yes" at bounding box center [524, 257] width 1 height 1
radio input "true"
click at [516, 272] on button "Confirm" at bounding box center [508, 274] width 35 height 16
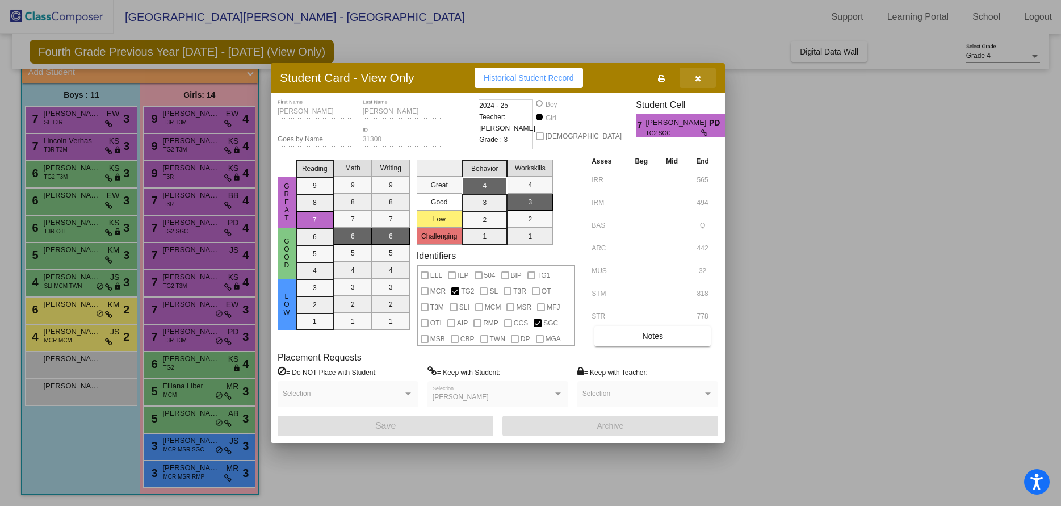
click at [700, 78] on icon "button" at bounding box center [698, 78] width 6 height 8
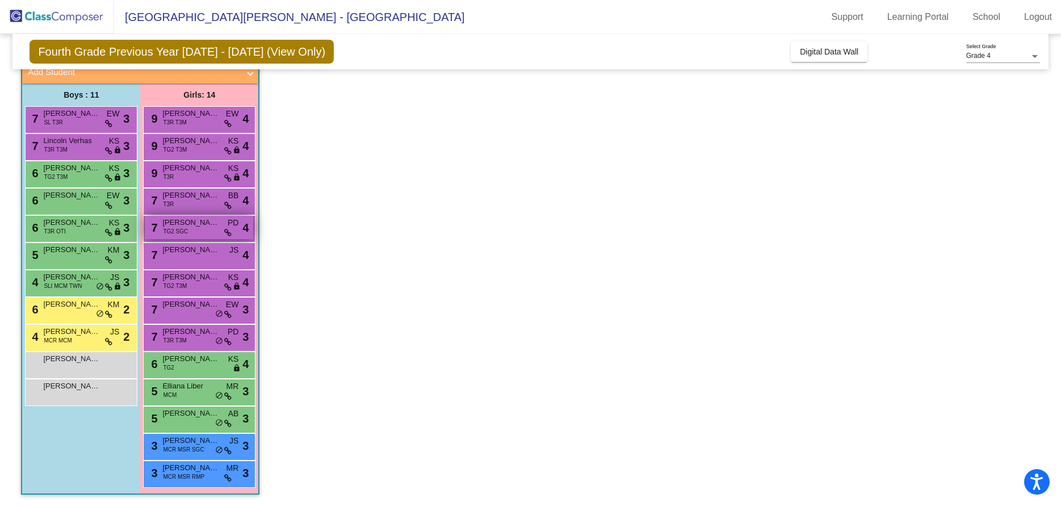
click at [194, 227] on span "[PERSON_NAME]" at bounding box center [190, 222] width 57 height 11
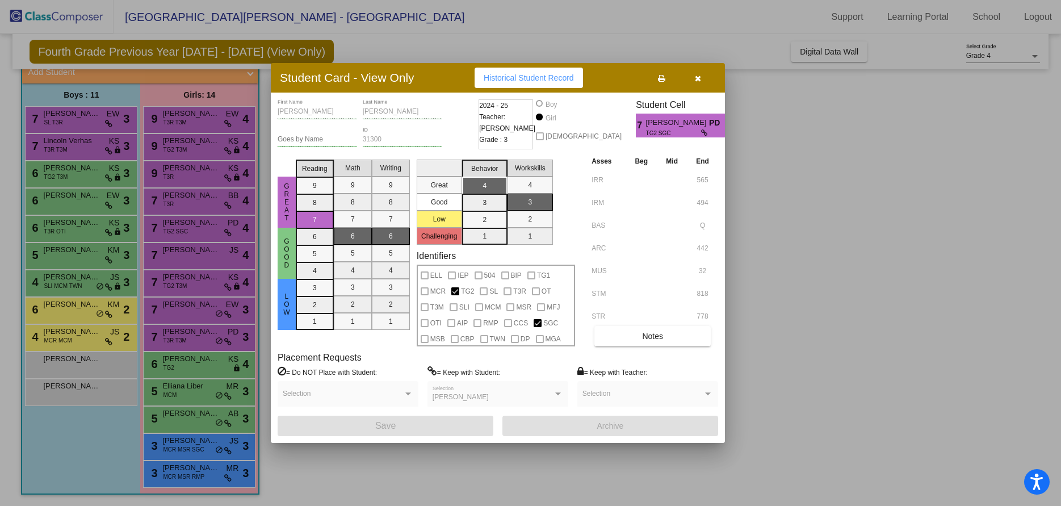
click at [662, 77] on icon at bounding box center [661, 78] width 7 height 8
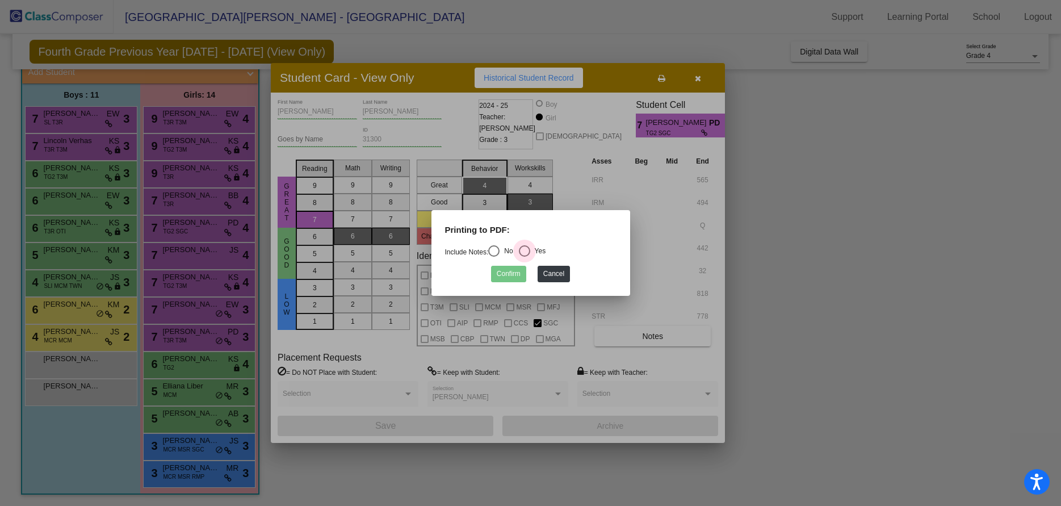
click at [530, 250] on div "Select an option" at bounding box center [524, 250] width 11 height 11
click at [525, 257] on input "Yes" at bounding box center [524, 257] width 1 height 1
radio input "true"
click at [521, 271] on button "Confirm" at bounding box center [508, 274] width 35 height 16
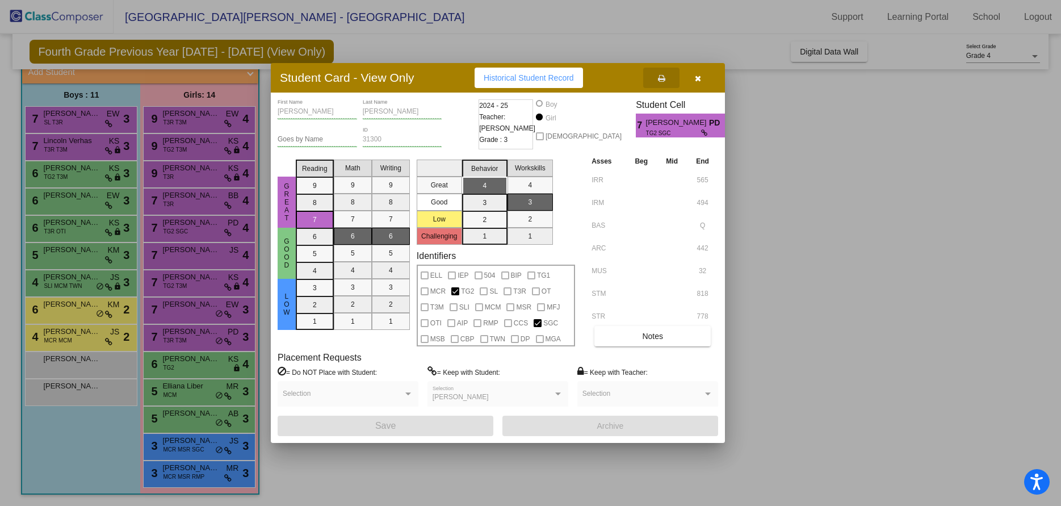
click at [696, 76] on icon "button" at bounding box center [698, 78] width 6 height 8
